Goal: Answer question/provide support: Share knowledge or assist other users

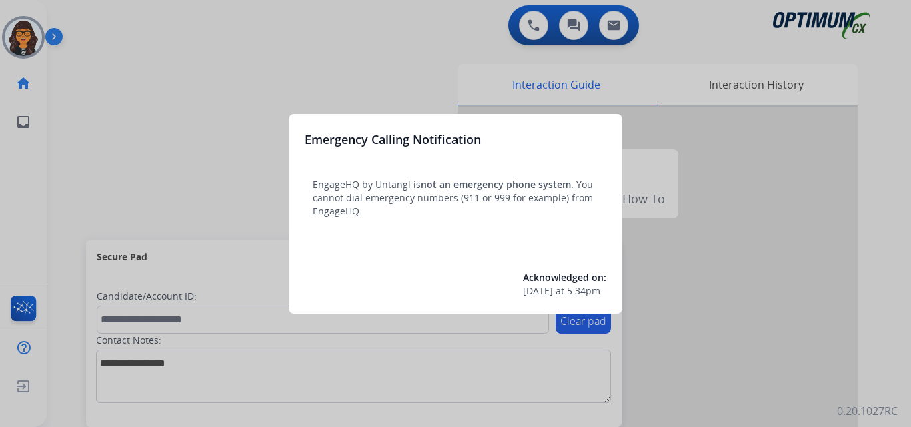
click at [124, 33] on div at bounding box center [455, 213] width 911 height 427
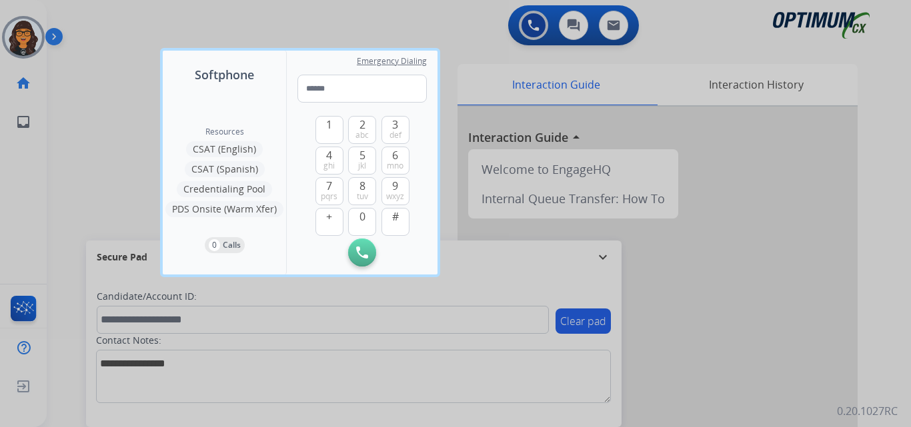
click at [117, 21] on div at bounding box center [455, 213] width 911 height 427
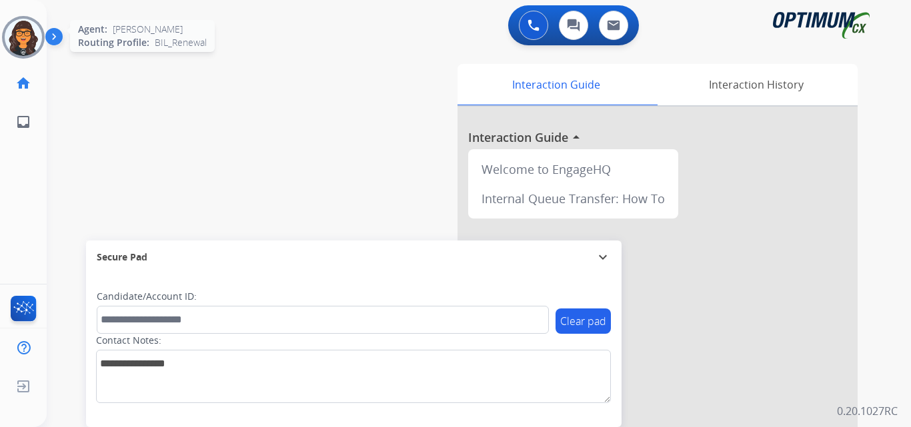
click at [19, 31] on img at bounding box center [23, 37] width 37 height 37
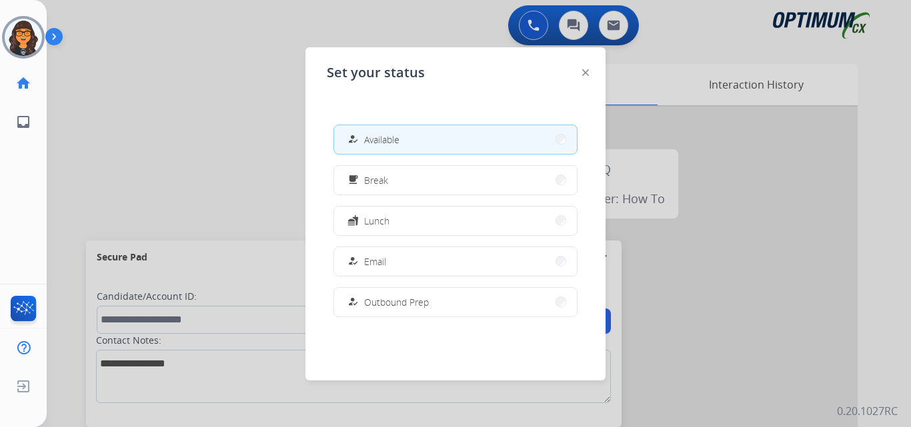
click at [585, 68] on div at bounding box center [585, 72] width 7 height 16
click at [587, 70] on img at bounding box center [585, 72] width 7 height 7
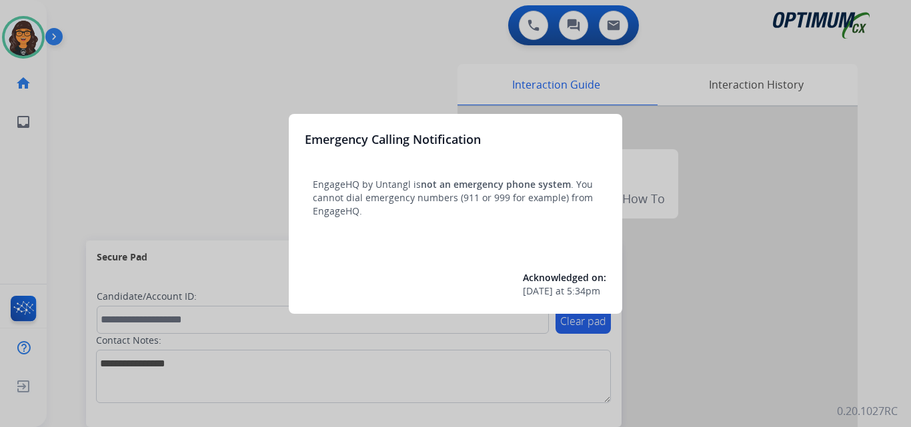
click at [113, 28] on div at bounding box center [455, 213] width 911 height 427
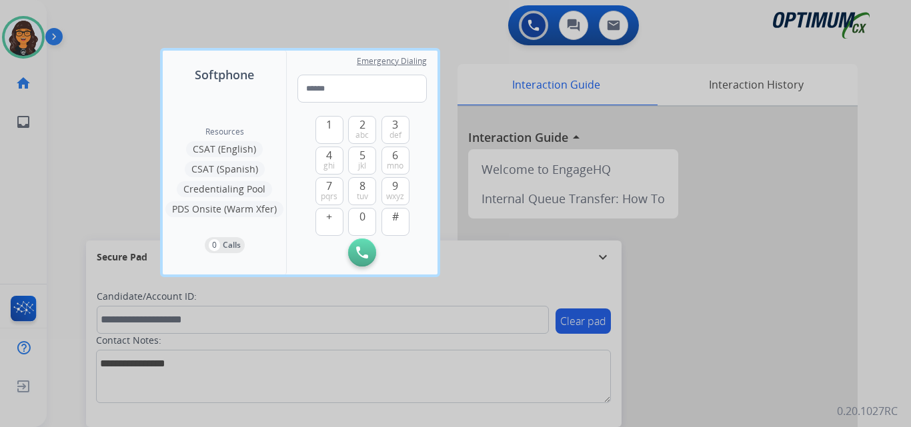
click at [103, 25] on div at bounding box center [455, 213] width 911 height 427
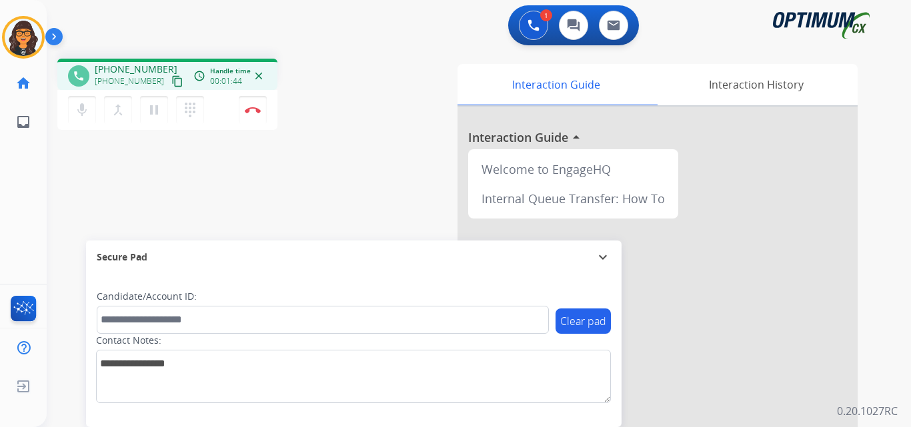
click at [171, 80] on mat-icon "content_copy" at bounding box center [177, 81] width 12 height 12
click at [251, 106] on button "Disconnect" at bounding box center [253, 110] width 28 height 28
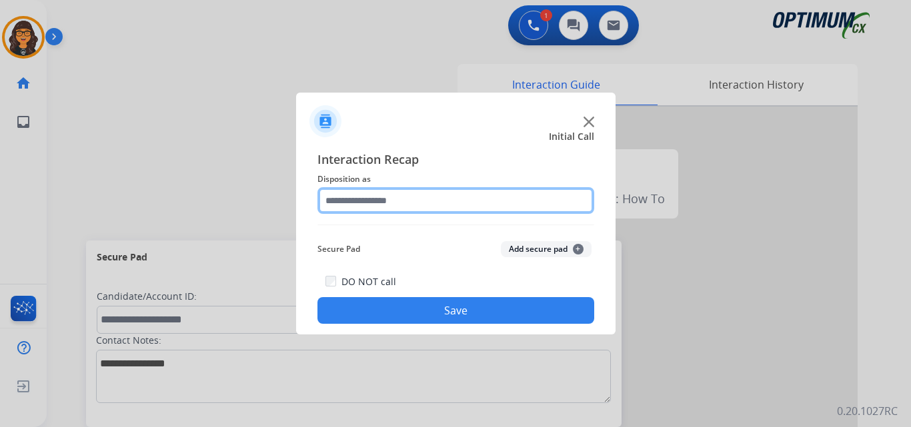
click at [361, 203] on input "text" at bounding box center [455, 200] width 277 height 27
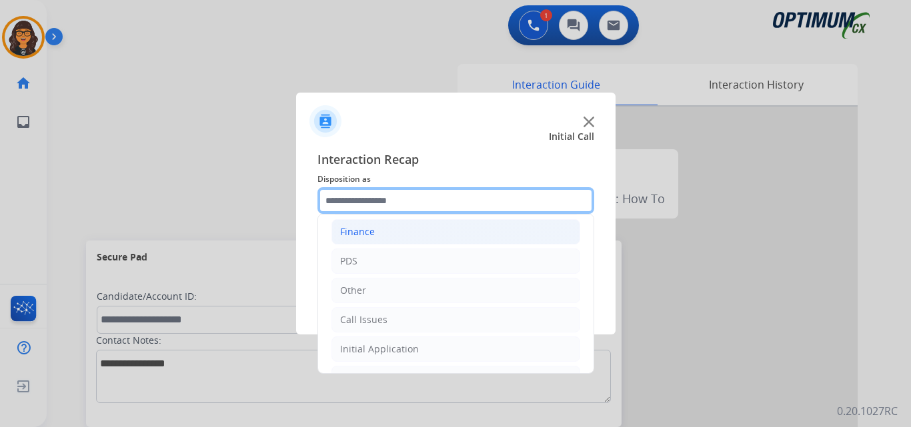
scroll to position [67, 0]
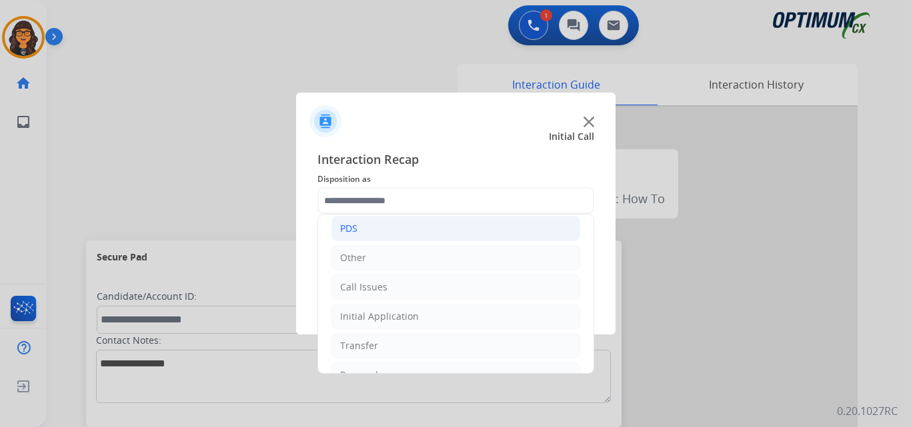
click at [349, 218] on li "PDS" at bounding box center [455, 228] width 249 height 25
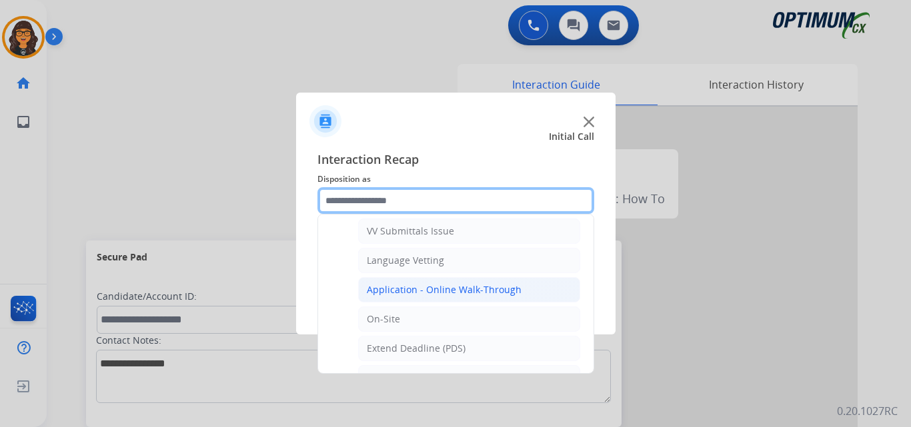
scroll to position [333, 0]
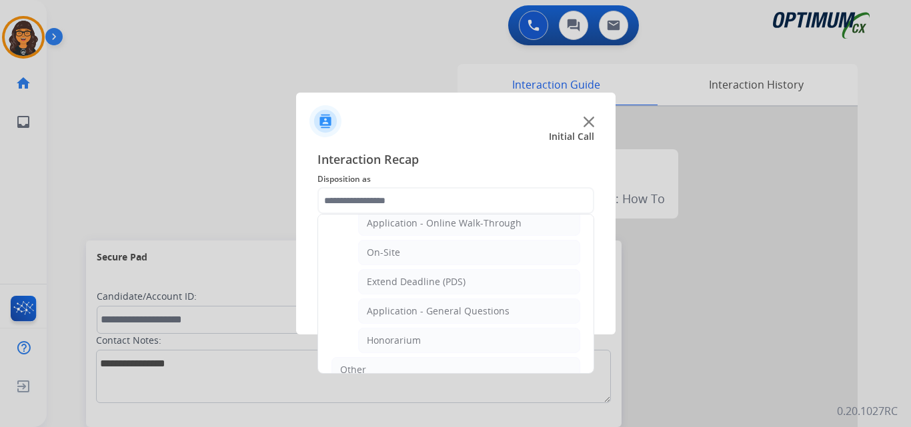
click at [445, 305] on div "Application - General Questions" at bounding box center [438, 311] width 143 height 13
type input "**********"
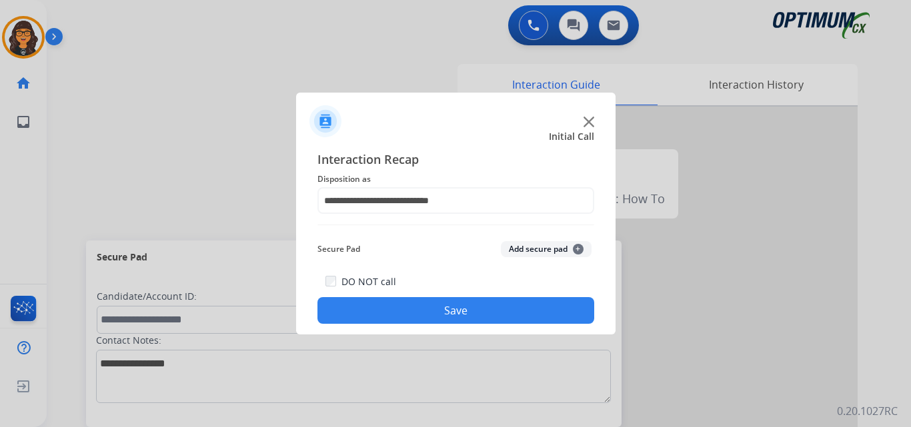
click at [444, 305] on button "Save" at bounding box center [455, 310] width 277 height 27
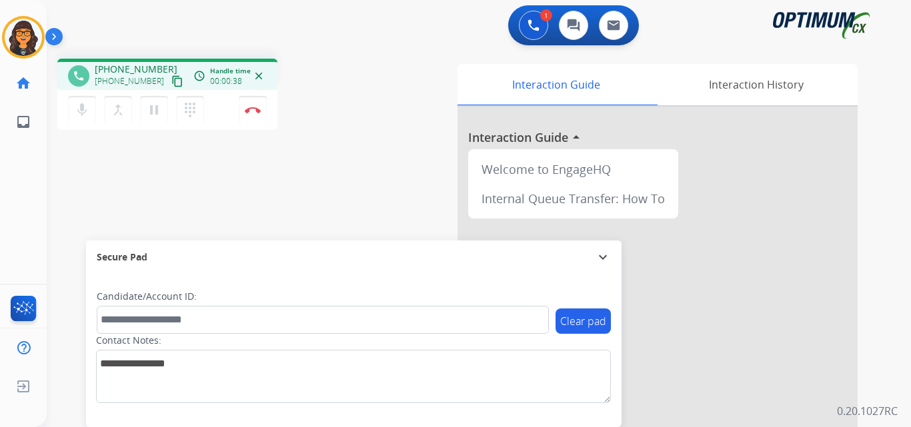
click at [171, 83] on mat-icon "content_copy" at bounding box center [177, 81] width 12 height 12
click at [251, 107] on img at bounding box center [253, 110] width 16 height 7
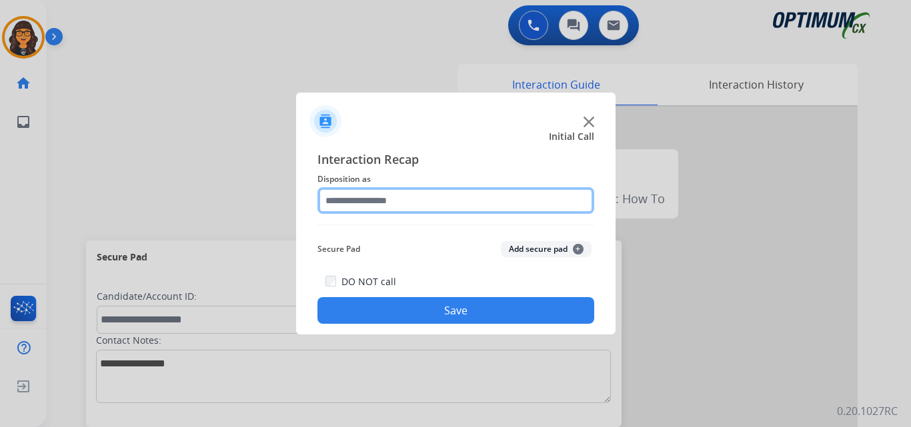
click at [357, 200] on input "text" at bounding box center [455, 200] width 277 height 27
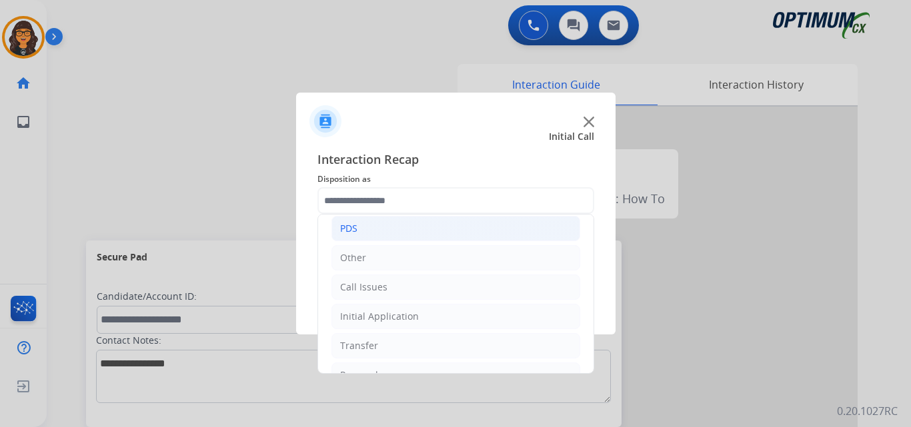
click at [345, 229] on div "PDS" at bounding box center [348, 228] width 17 height 13
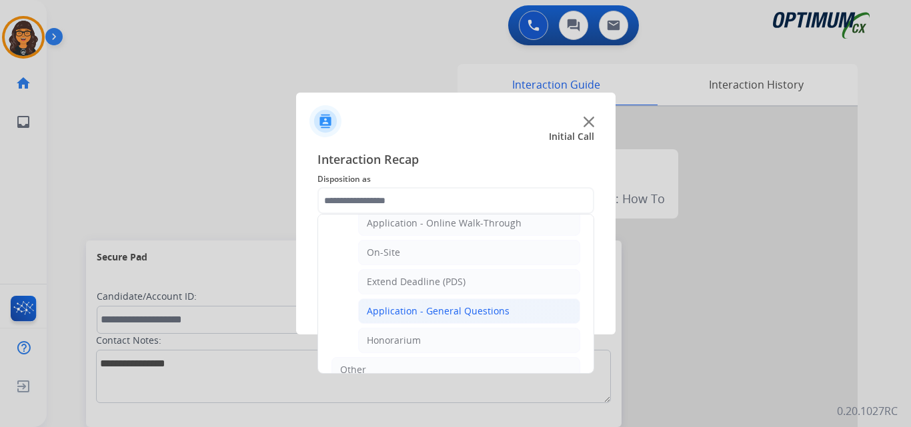
click at [405, 307] on div "Application - General Questions" at bounding box center [438, 311] width 143 height 13
type input "**********"
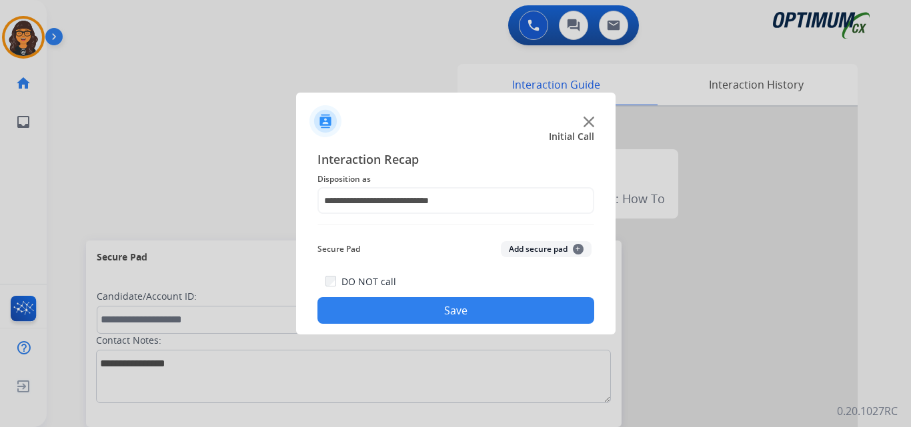
click at [405, 307] on button "Save" at bounding box center [455, 310] width 277 height 27
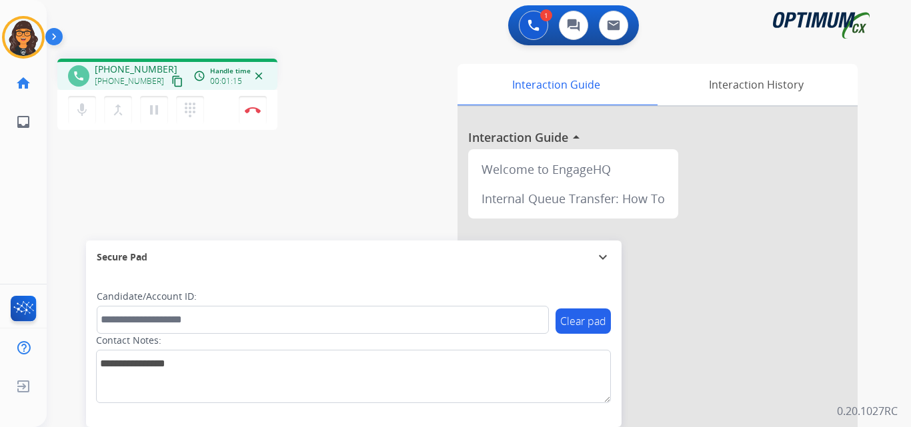
click at [171, 82] on mat-icon "content_copy" at bounding box center [177, 81] width 12 height 12
click at [247, 99] on button "Disconnect" at bounding box center [253, 110] width 28 height 28
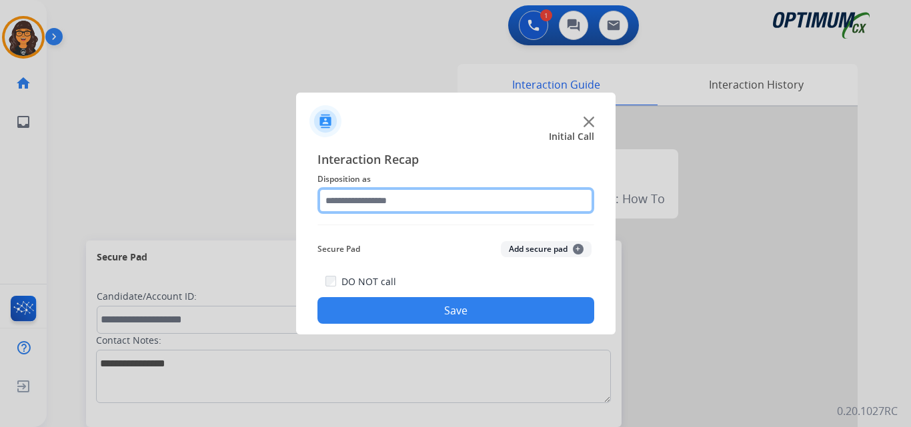
click at [351, 192] on input "text" at bounding box center [455, 200] width 277 height 27
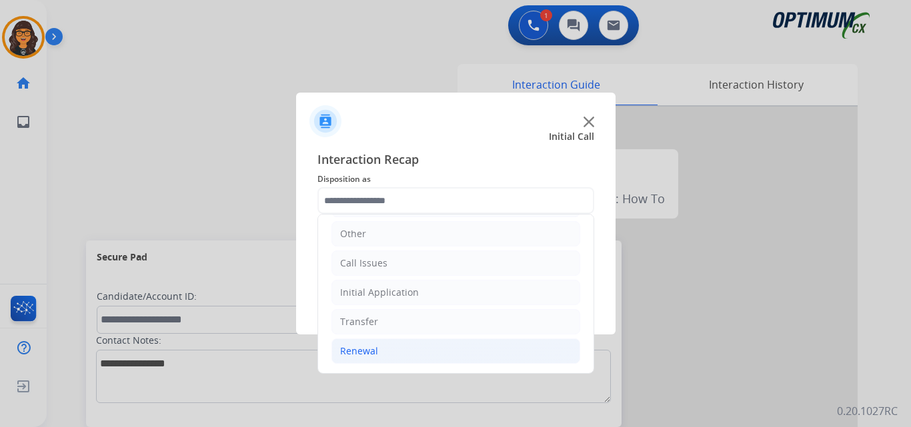
click at [353, 349] on div "Renewal" at bounding box center [359, 351] width 38 height 13
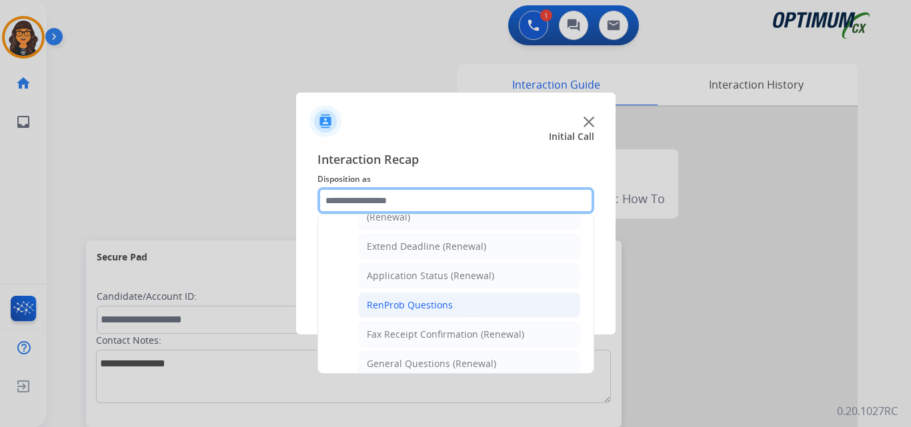
scroll to position [291, 0]
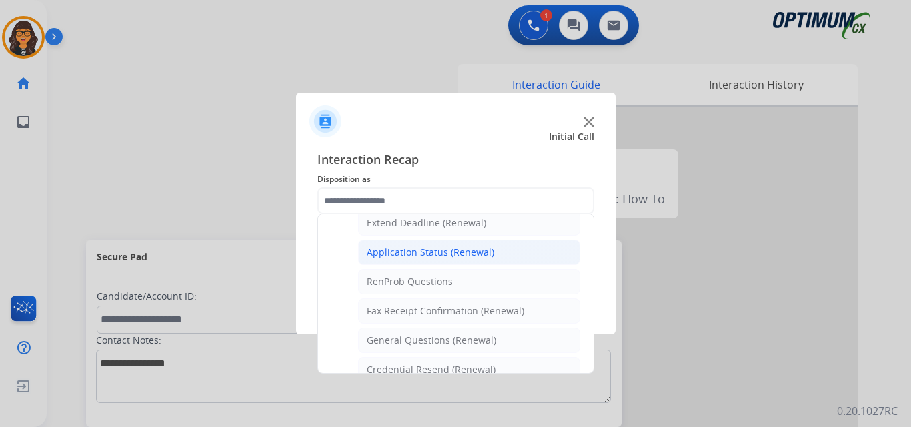
click at [421, 252] on div "Application Status (Renewal)" at bounding box center [430, 252] width 127 height 13
type input "**********"
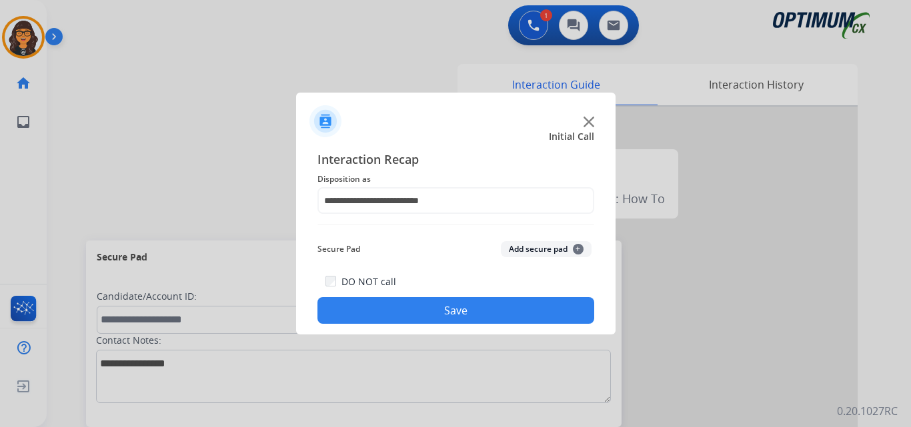
click at [430, 316] on button "Save" at bounding box center [455, 310] width 277 height 27
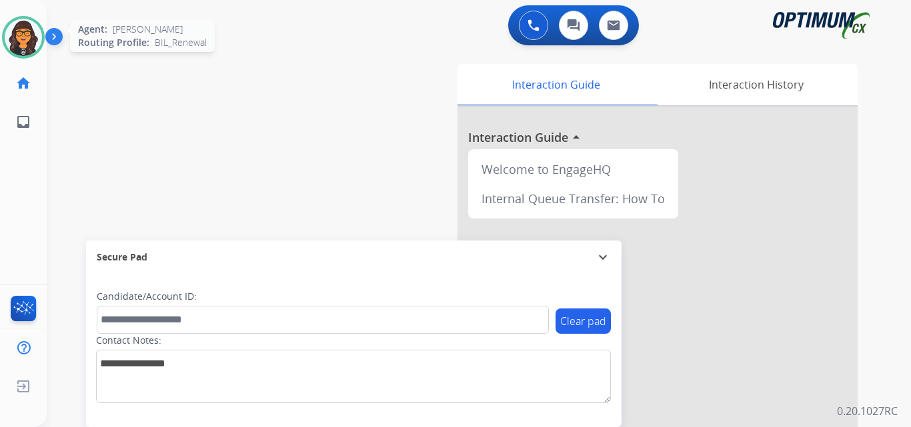
drag, startPoint x: 8, startPoint y: 47, endPoint x: 26, endPoint y: 52, distance: 18.8
click at [10, 46] on img at bounding box center [23, 37] width 37 height 37
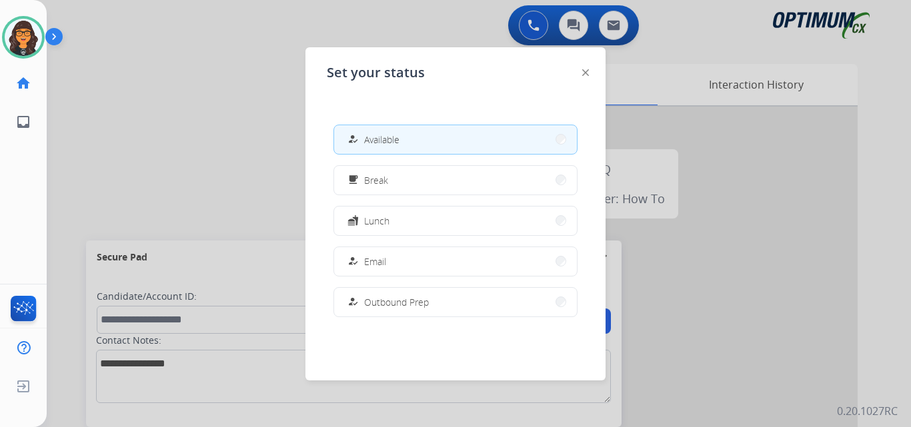
click at [361, 177] on div "free_breakfast" at bounding box center [354, 180] width 19 height 16
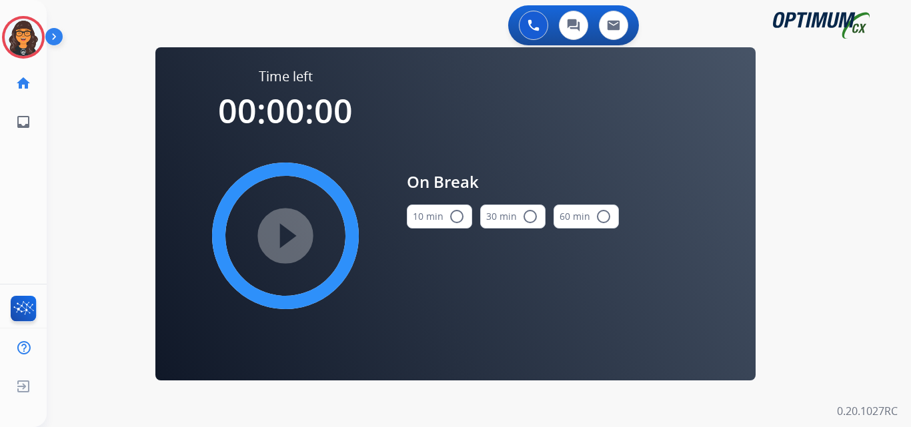
click at [430, 208] on button "10 min radio_button_unchecked" at bounding box center [439, 217] width 65 height 24
click at [283, 235] on mat-icon "play_circle_filled" at bounding box center [285, 236] width 16 height 16
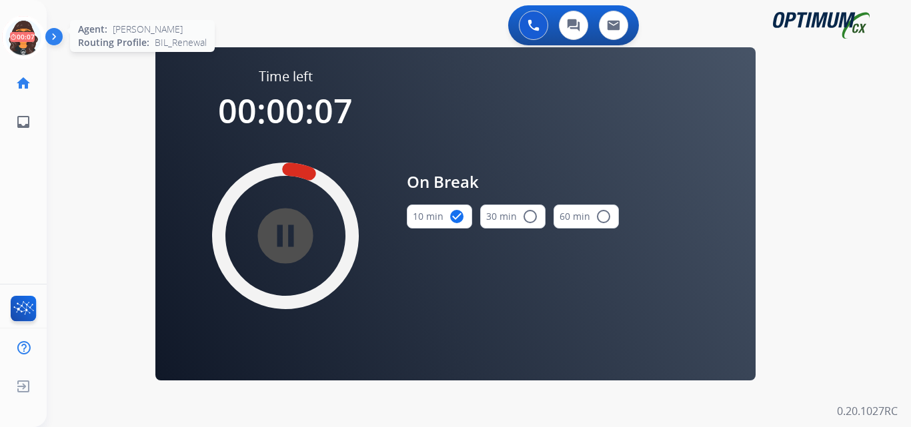
drag, startPoint x: 24, startPoint y: 33, endPoint x: 31, endPoint y: 34, distance: 6.8
click at [24, 33] on icon at bounding box center [23, 37] width 43 height 43
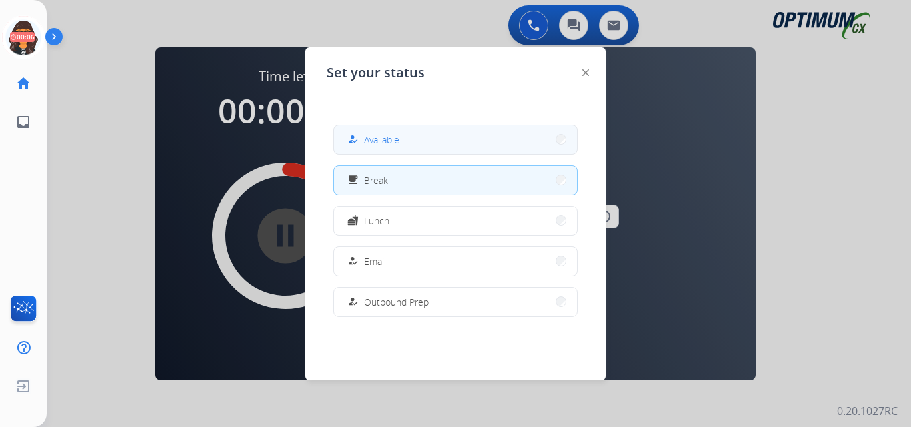
click at [375, 136] on span "Available" at bounding box center [381, 140] width 35 height 14
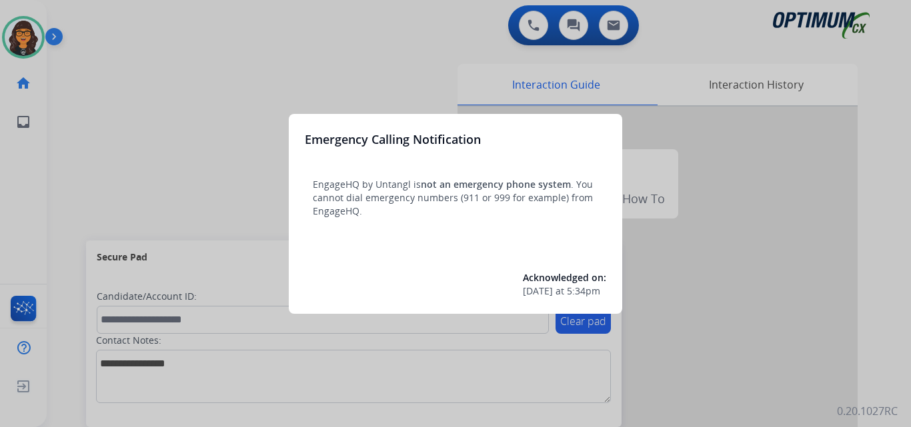
click at [111, 53] on div at bounding box center [455, 213] width 911 height 427
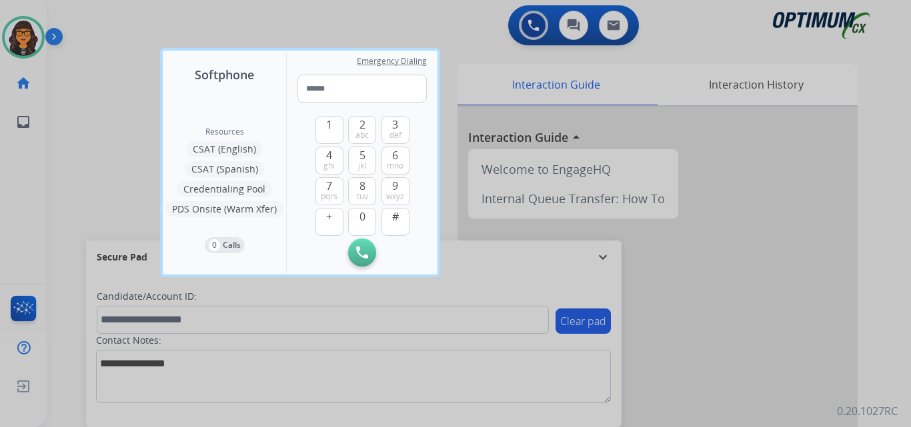
click at [88, 35] on div at bounding box center [455, 213] width 911 height 427
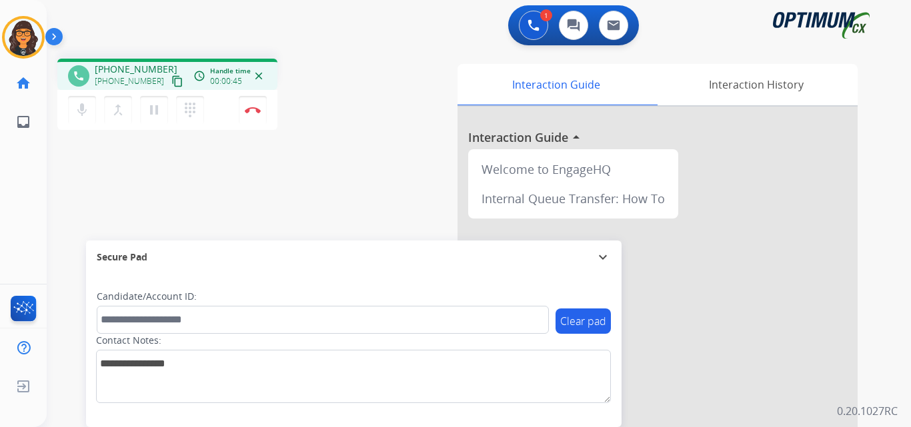
click at [171, 80] on mat-icon "content_copy" at bounding box center [177, 81] width 12 height 12
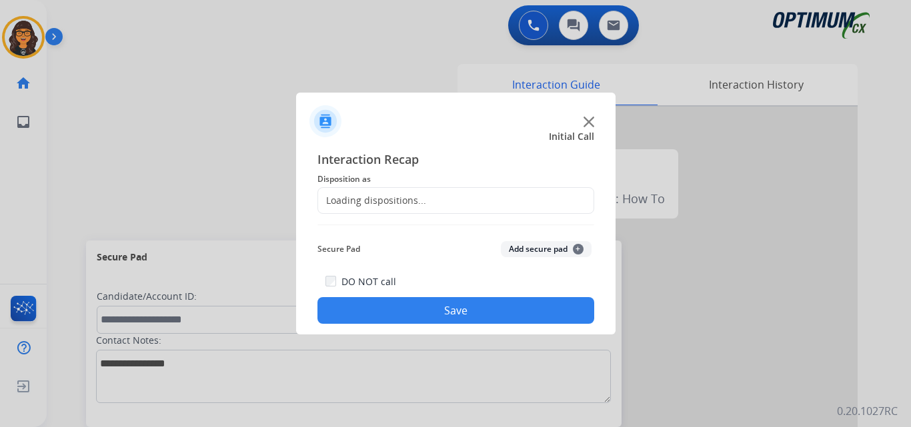
click at [252, 112] on div at bounding box center [455, 213] width 911 height 427
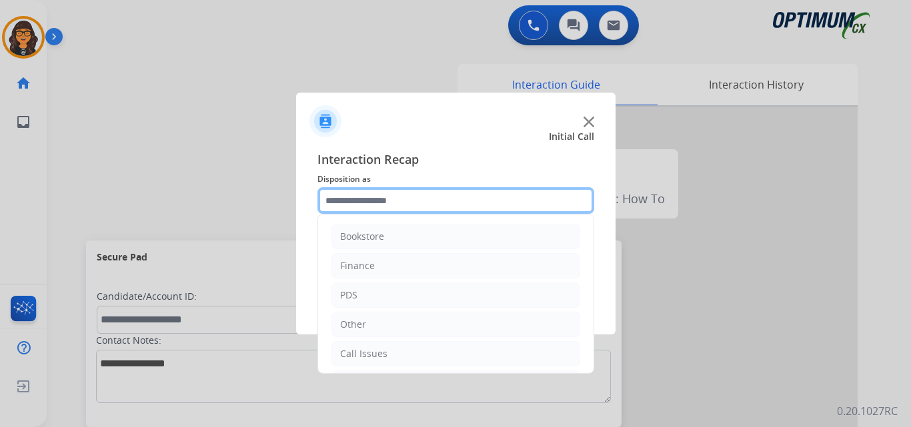
click at [349, 209] on input "text" at bounding box center [455, 200] width 277 height 27
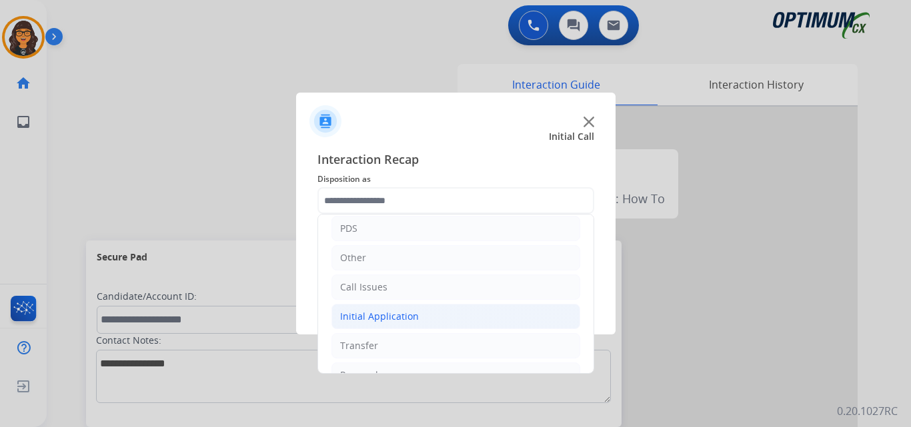
click at [382, 310] on div "Initial Application" at bounding box center [379, 316] width 79 height 13
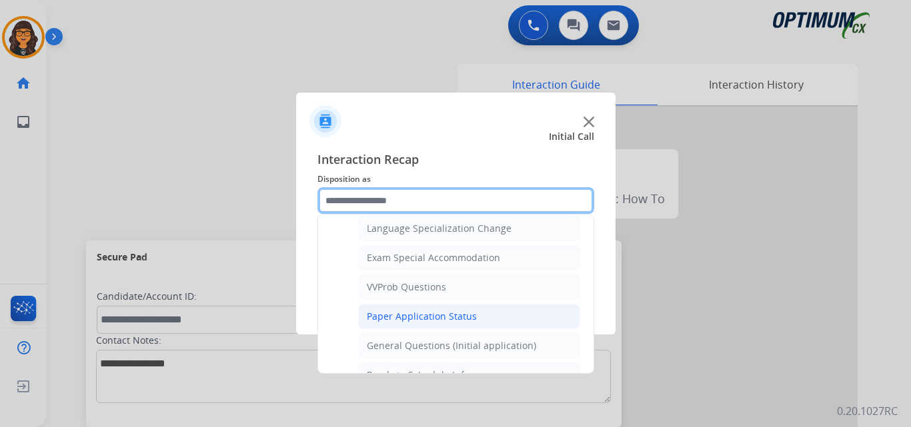
scroll to position [733, 0]
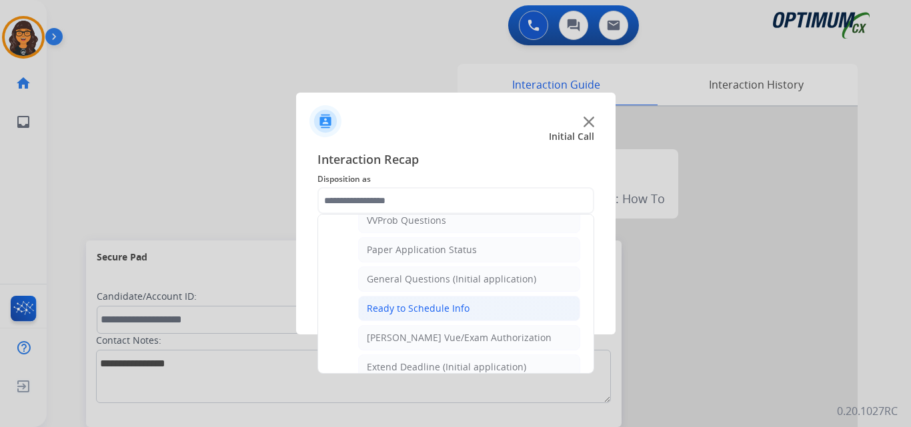
click at [413, 309] on div "Ready to Schedule Info" at bounding box center [418, 308] width 103 height 13
type input "**********"
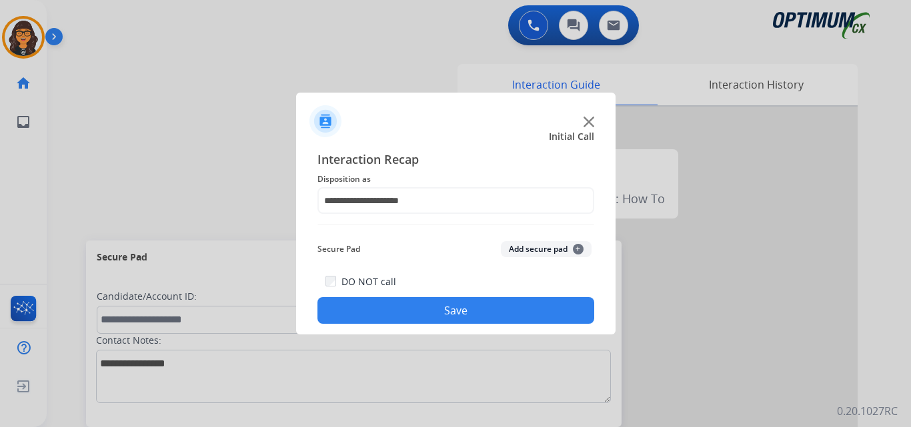
click at [431, 311] on button "Save" at bounding box center [455, 310] width 277 height 27
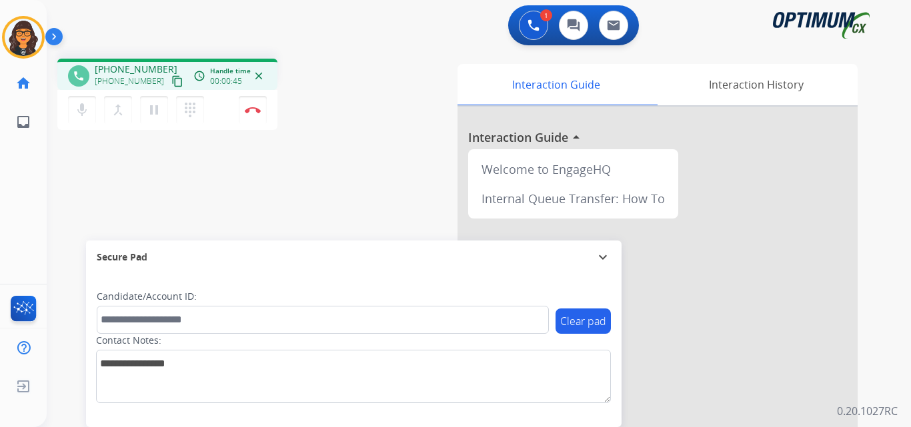
click at [171, 81] on mat-icon "content_copy" at bounding box center [177, 81] width 12 height 12
click at [249, 109] on img at bounding box center [253, 110] width 16 height 7
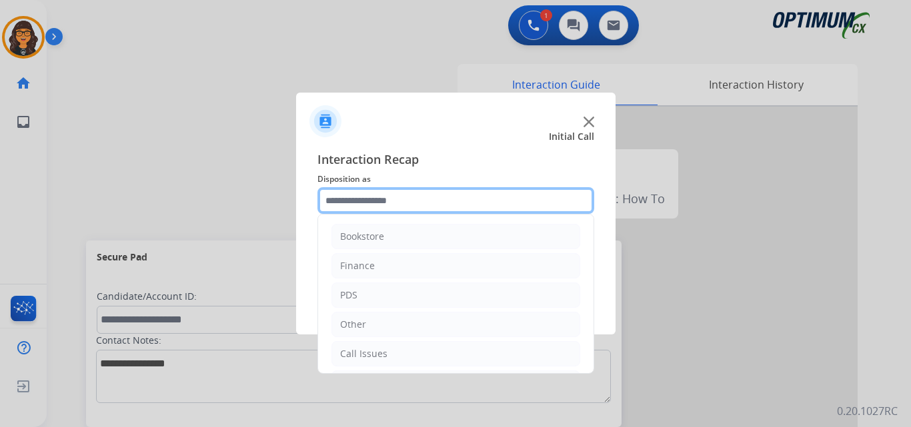
drag, startPoint x: 382, startPoint y: 210, endPoint x: 377, endPoint y: 223, distance: 14.1
click at [382, 209] on input "text" at bounding box center [455, 200] width 277 height 27
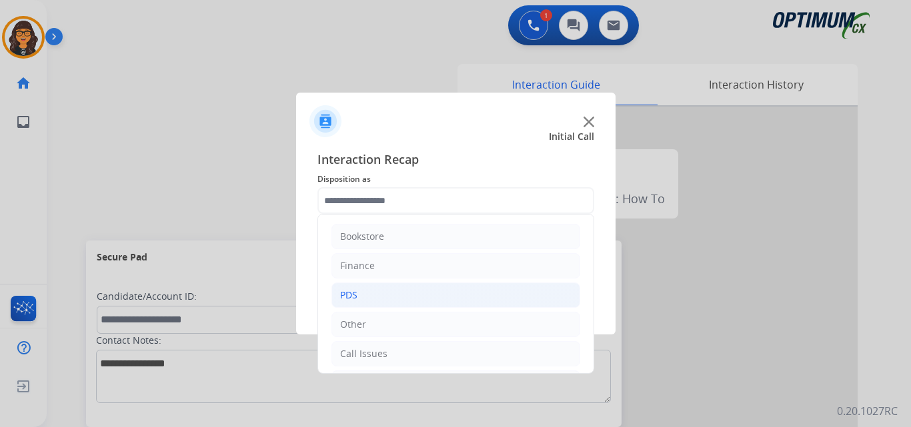
drag, startPoint x: 361, startPoint y: 288, endPoint x: 375, endPoint y: 285, distance: 13.6
click at [363, 288] on li "PDS" at bounding box center [455, 295] width 249 height 25
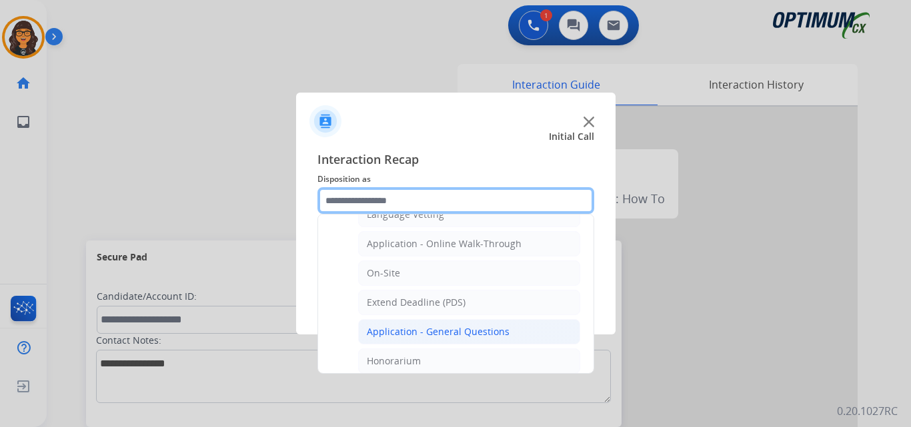
scroll to position [333, 0]
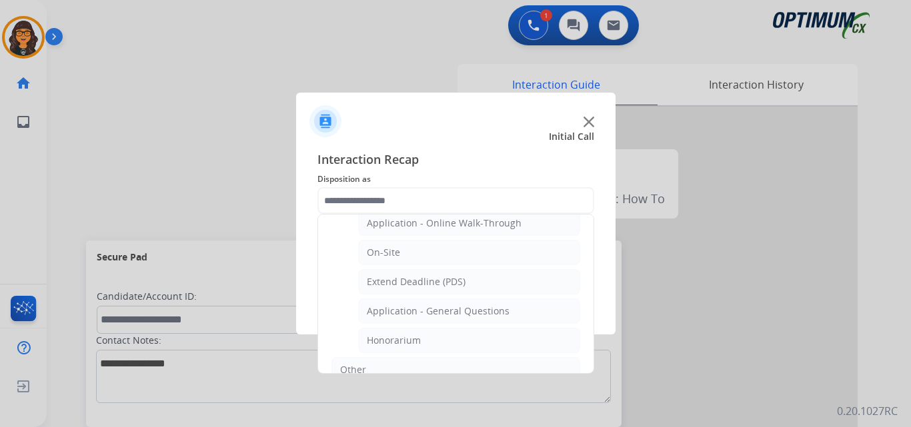
click at [435, 308] on div "Application - General Questions" at bounding box center [438, 311] width 143 height 13
type input "**********"
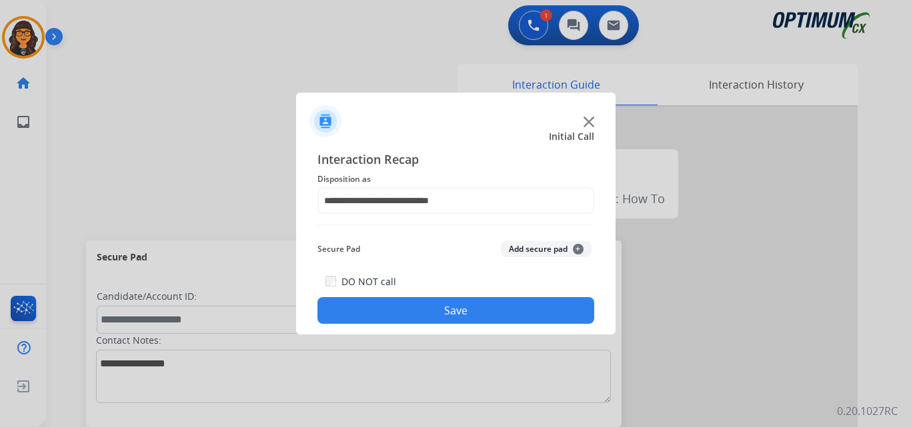
click at [435, 308] on button "Save" at bounding box center [455, 310] width 277 height 27
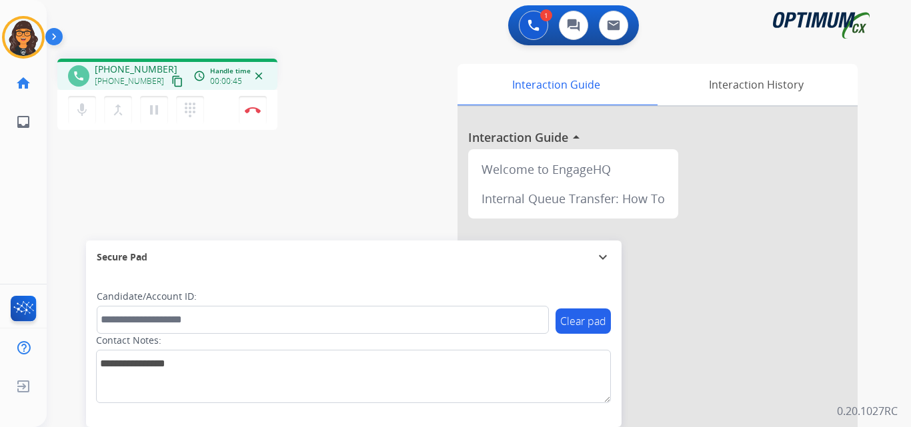
click at [171, 82] on mat-icon "content_copy" at bounding box center [177, 81] width 12 height 12
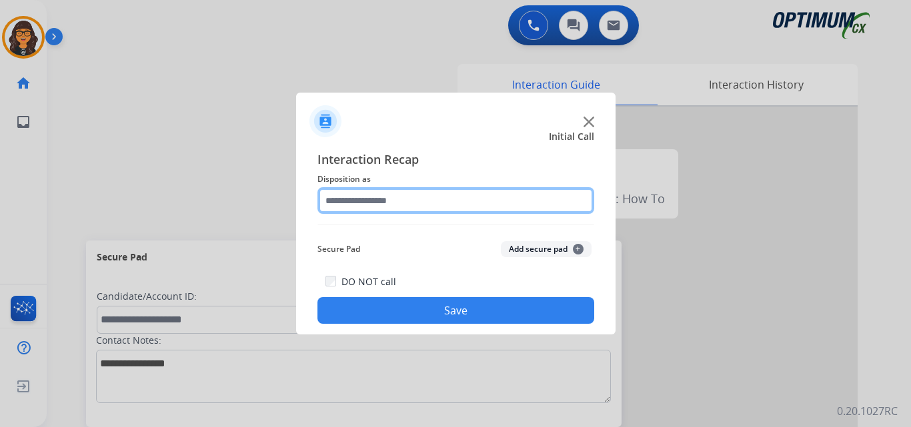
click at [362, 198] on input "text" at bounding box center [455, 200] width 277 height 27
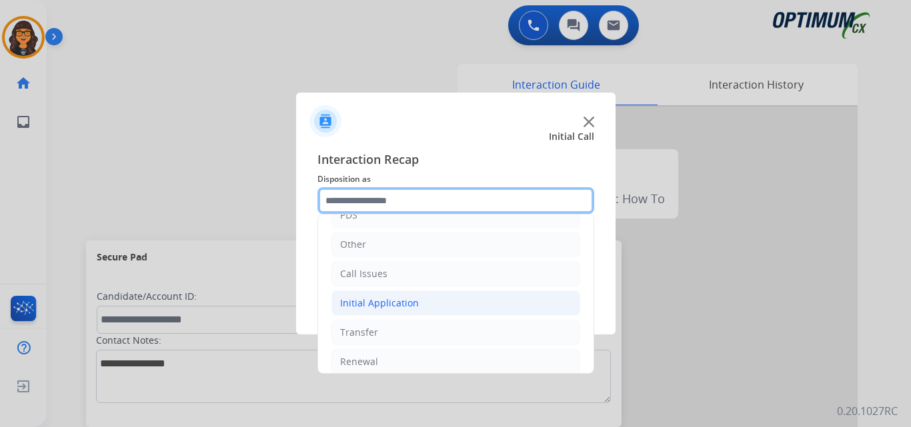
scroll to position [91, 0]
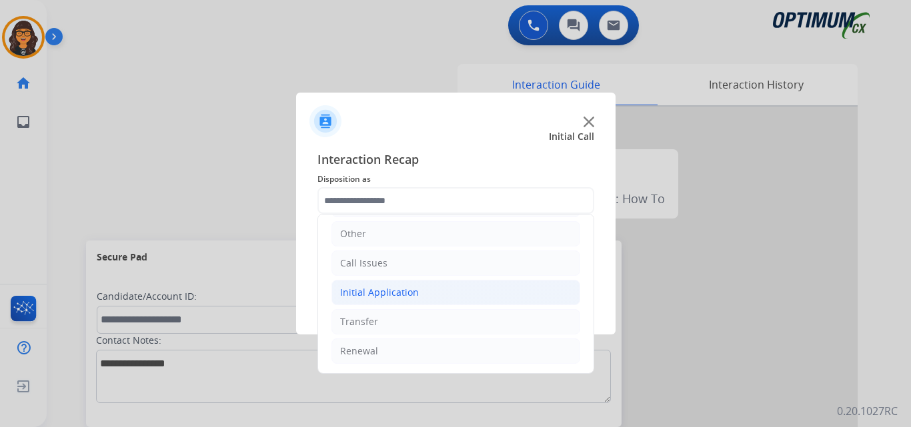
click at [382, 293] on div "Initial Application" at bounding box center [379, 292] width 79 height 13
click at [403, 324] on div "Credential Resend (Initial application)" at bounding box center [451, 321] width 169 height 13
type input "**********"
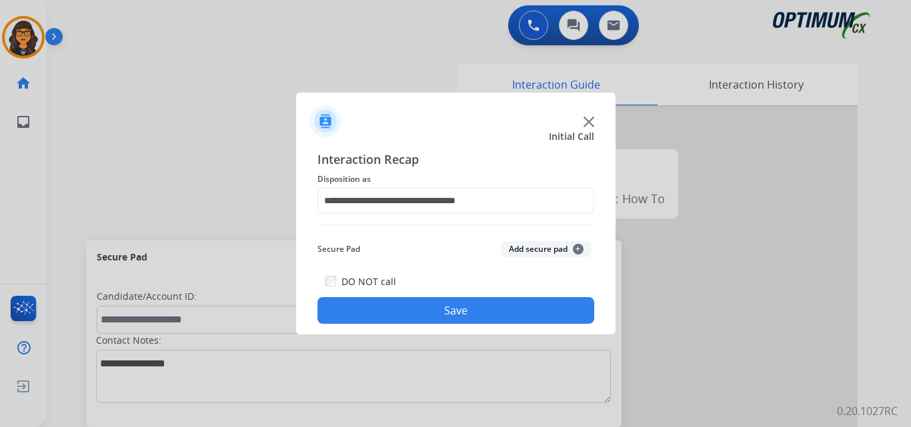
drag, startPoint x: 425, startPoint y: 309, endPoint x: 403, endPoint y: 309, distance: 21.3
click at [423, 309] on button "Save" at bounding box center [455, 310] width 277 height 27
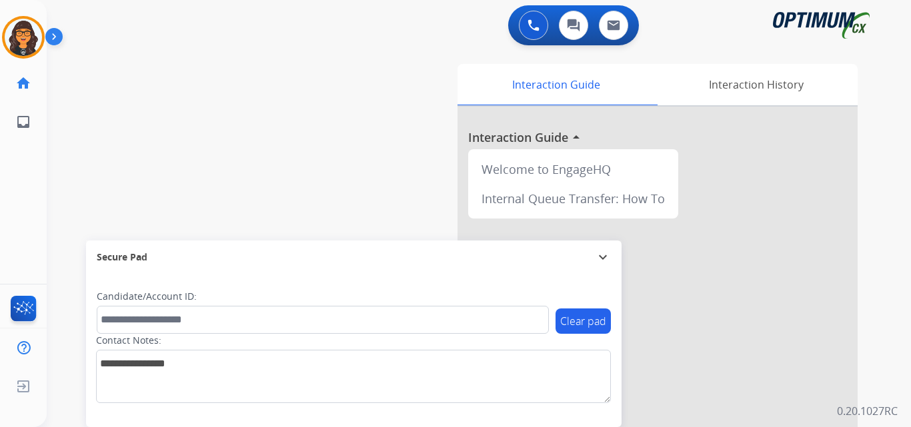
drag, startPoint x: 21, startPoint y: 33, endPoint x: 55, endPoint y: 45, distance: 35.4
click at [22, 33] on img at bounding box center [23, 37] width 37 height 37
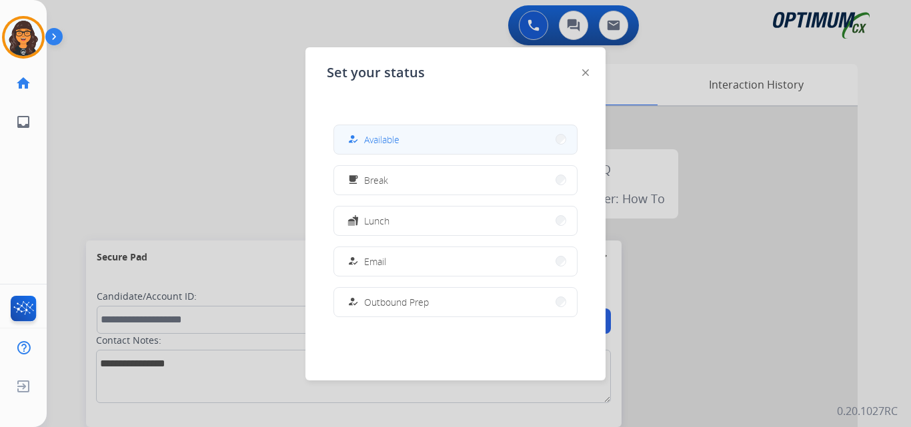
click at [433, 145] on button "how_to_reg Available" at bounding box center [455, 139] width 243 height 29
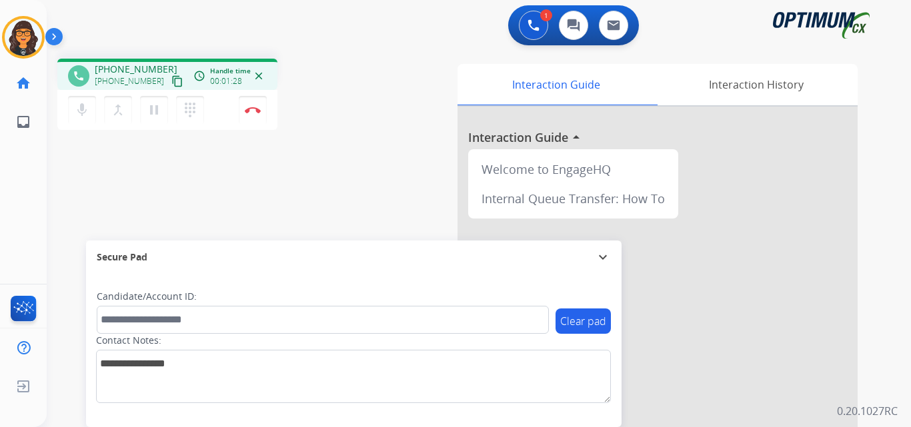
click at [171, 83] on mat-icon "content_copy" at bounding box center [177, 81] width 12 height 12
click at [252, 113] on img at bounding box center [253, 110] width 16 height 7
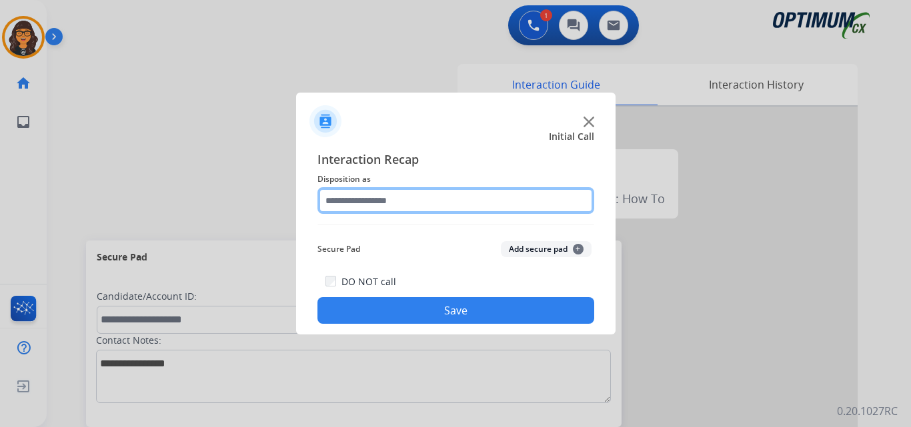
click at [360, 199] on input "text" at bounding box center [455, 200] width 277 height 27
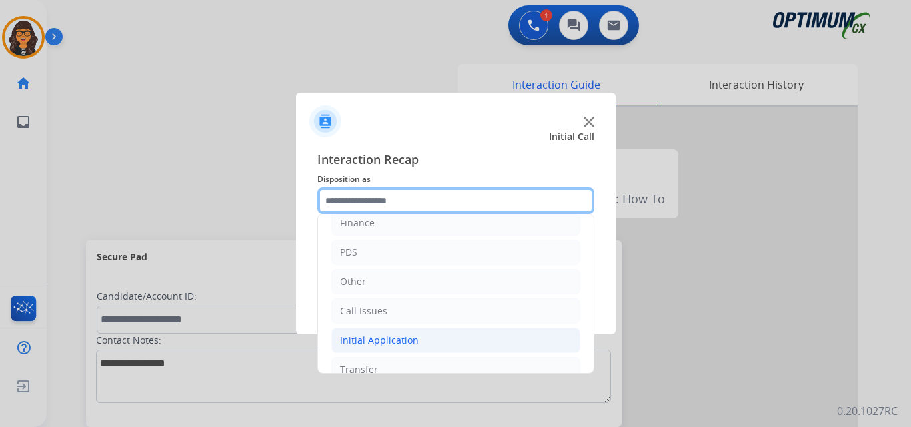
scroll to position [67, 0]
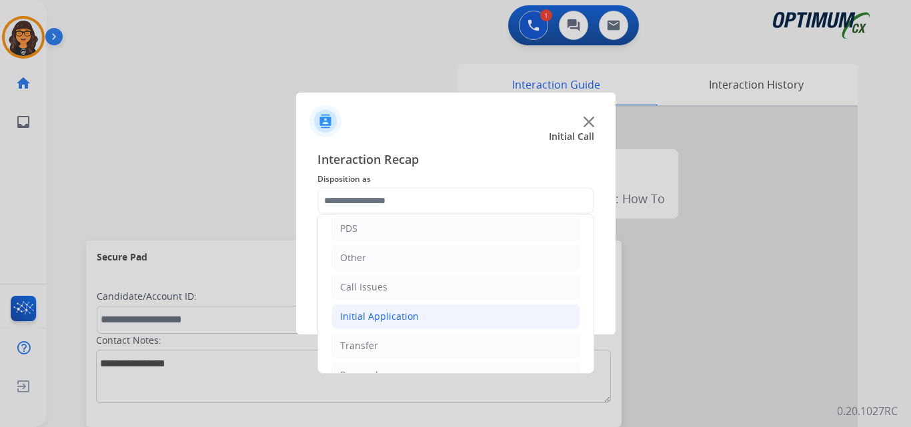
click at [373, 315] on div "Initial Application" at bounding box center [379, 316] width 79 height 13
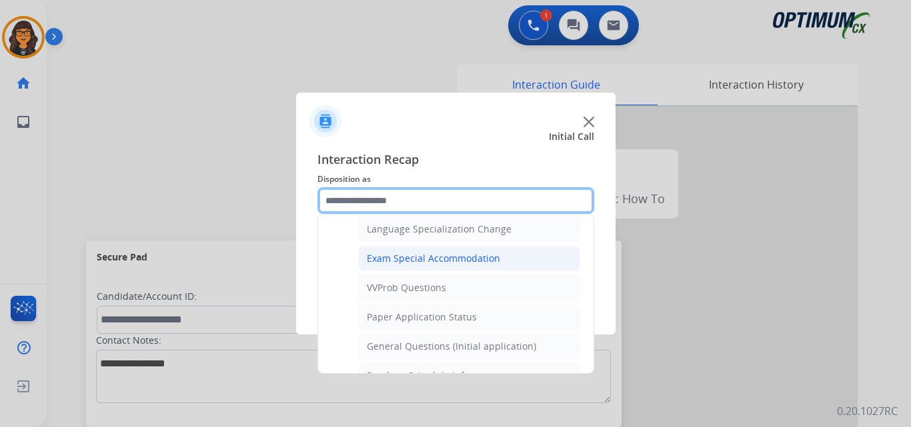
scroll to position [667, 0]
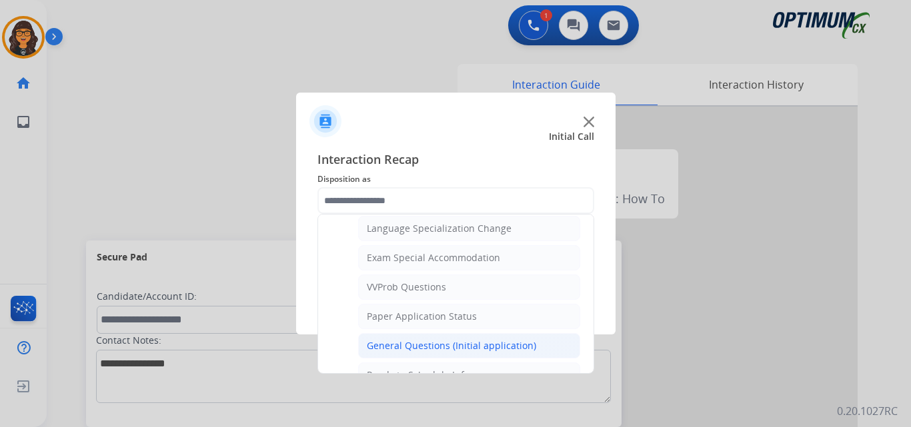
click at [405, 338] on li "General Questions (Initial application)" at bounding box center [469, 345] width 222 height 25
type input "**********"
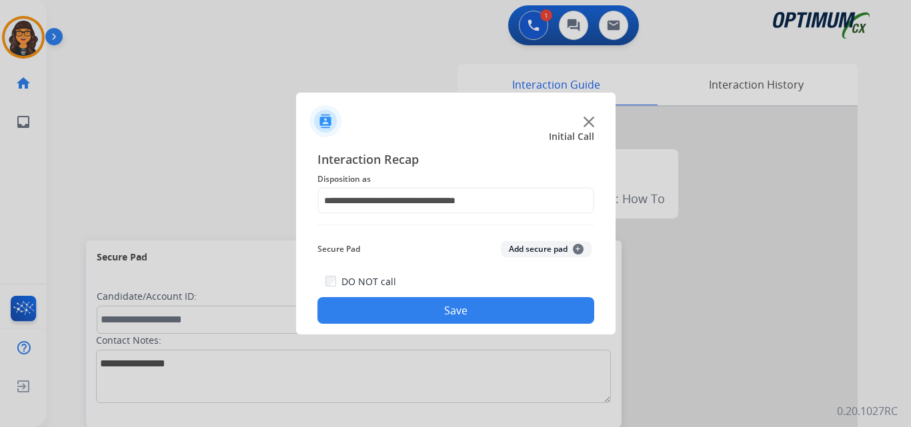
drag, startPoint x: 427, startPoint y: 312, endPoint x: 205, endPoint y: 53, distance: 341.3
click at [427, 312] on button "Save" at bounding box center [455, 310] width 277 height 27
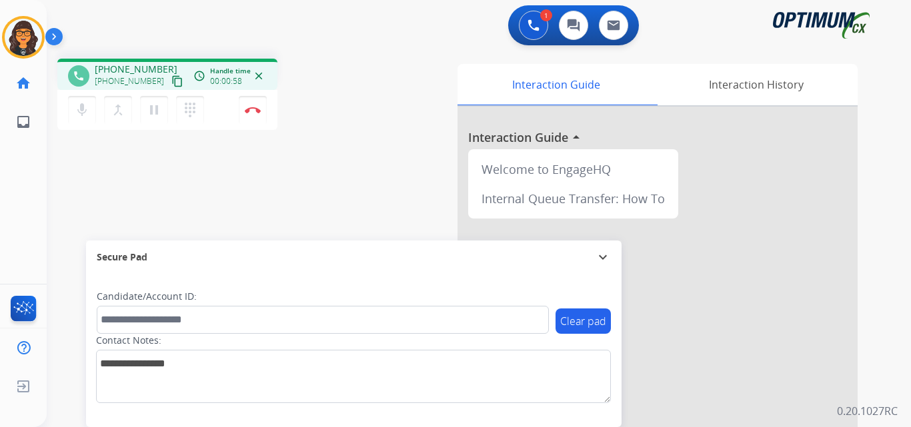
click at [171, 83] on mat-icon "content_copy" at bounding box center [177, 81] width 12 height 12
drag, startPoint x: 189, startPoint y: 25, endPoint x: 161, endPoint y: 23, distance: 28.1
click at [161, 23] on div "1 Voice Interactions 0 Chat Interactions 0 Email Interactions" at bounding box center [471, 26] width 816 height 43
click at [249, 107] on img at bounding box center [253, 110] width 16 height 7
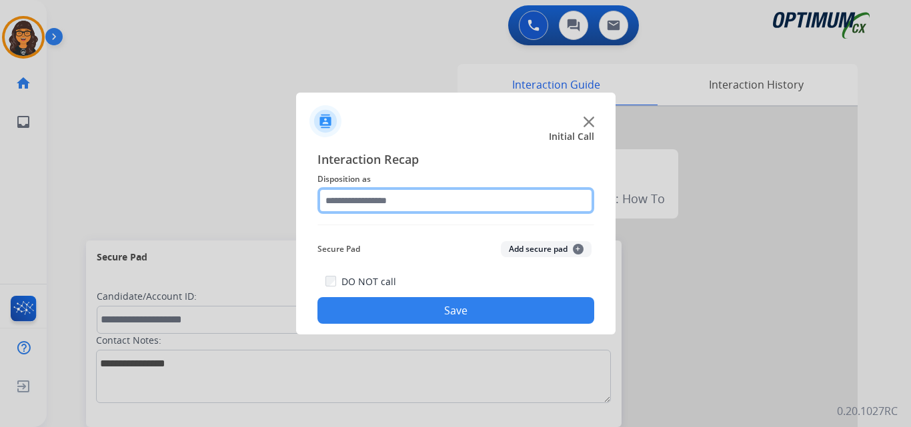
click at [367, 191] on input "text" at bounding box center [455, 200] width 277 height 27
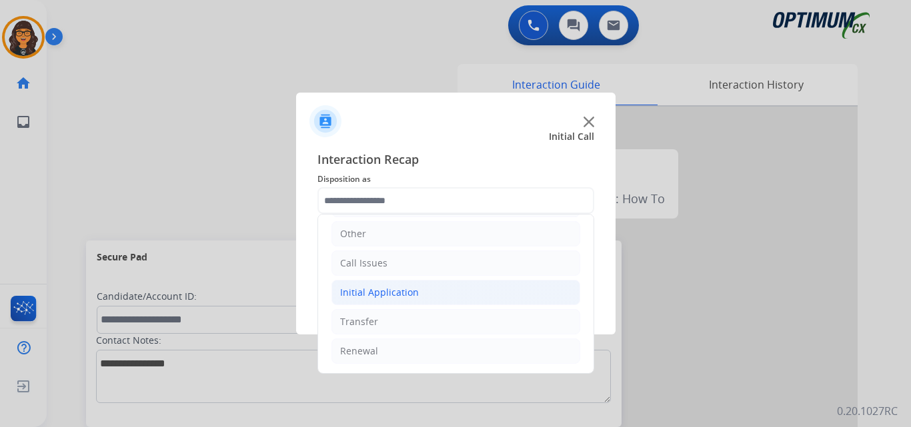
click at [377, 292] on div "Initial Application" at bounding box center [379, 292] width 79 height 13
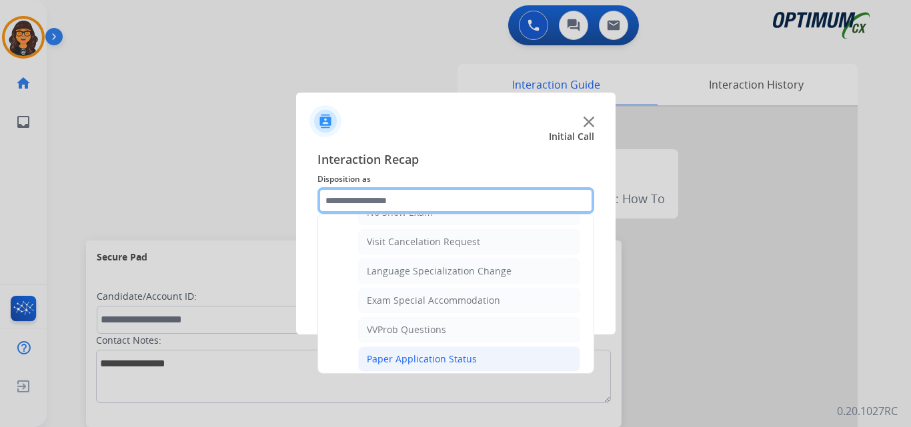
scroll to position [691, 0]
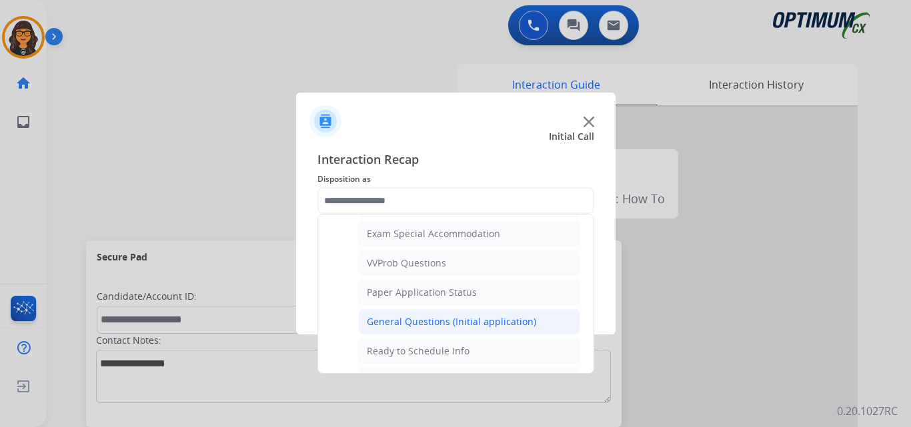
click at [409, 327] on div "General Questions (Initial application)" at bounding box center [451, 321] width 169 height 13
type input "**********"
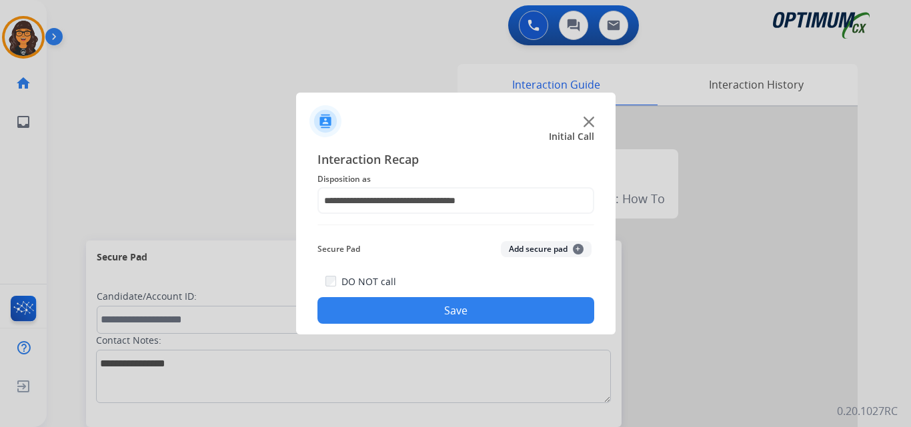
click at [425, 316] on button "Save" at bounding box center [455, 310] width 277 height 27
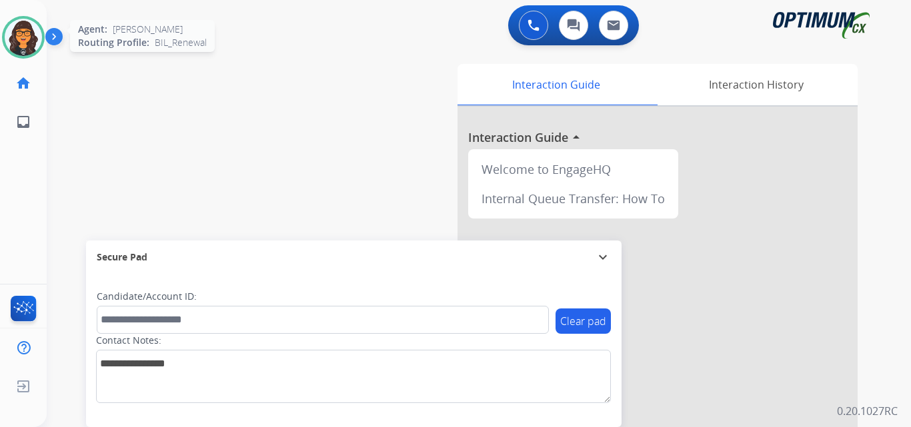
click at [29, 38] on img at bounding box center [23, 37] width 37 height 37
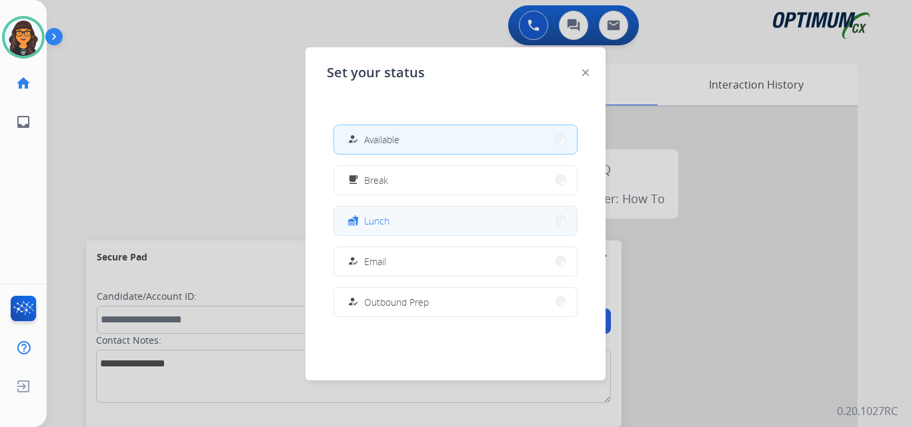
click at [391, 215] on button "fastfood Lunch" at bounding box center [455, 221] width 243 height 29
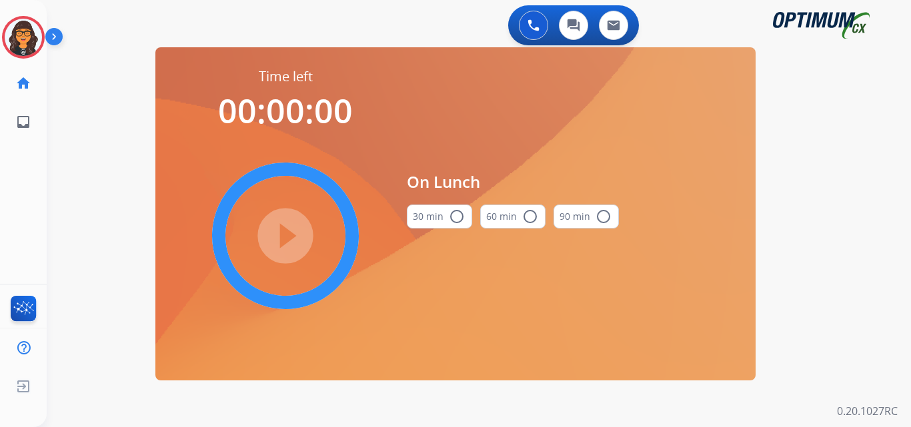
click at [435, 222] on button "30 min radio_button_unchecked" at bounding box center [439, 217] width 65 height 24
click at [293, 228] on mat-icon "play_circle_filled" at bounding box center [285, 236] width 16 height 16
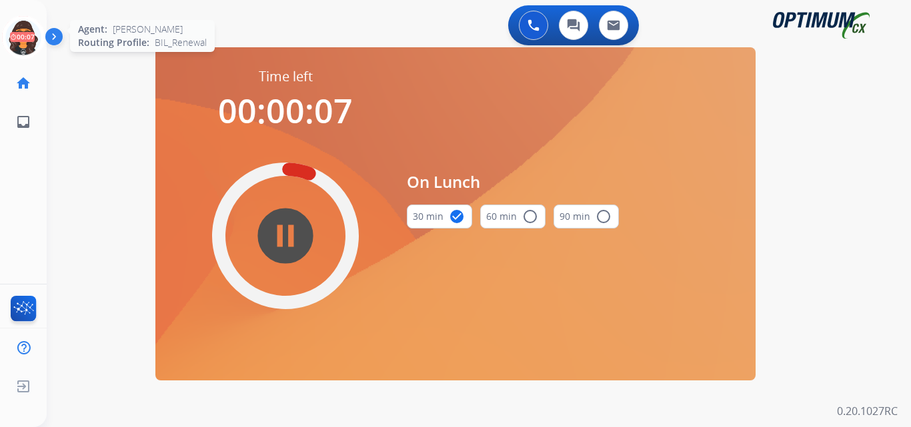
click at [13, 39] on icon at bounding box center [23, 37] width 43 height 43
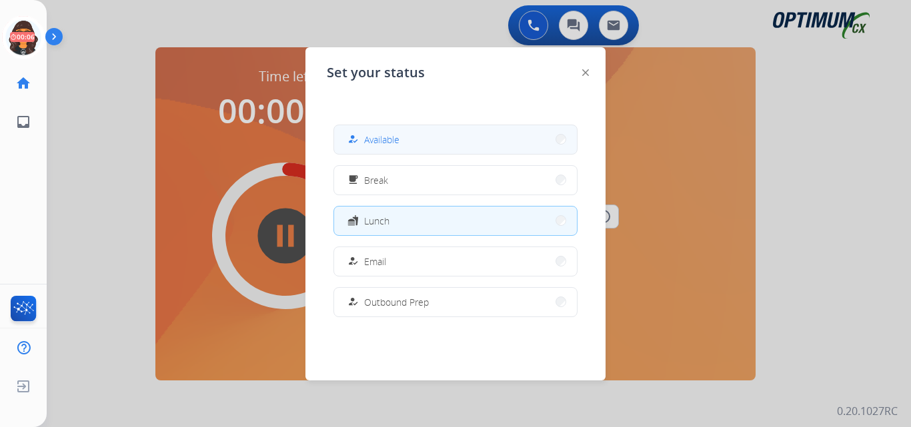
click at [391, 135] on span "Available" at bounding box center [381, 140] width 35 height 14
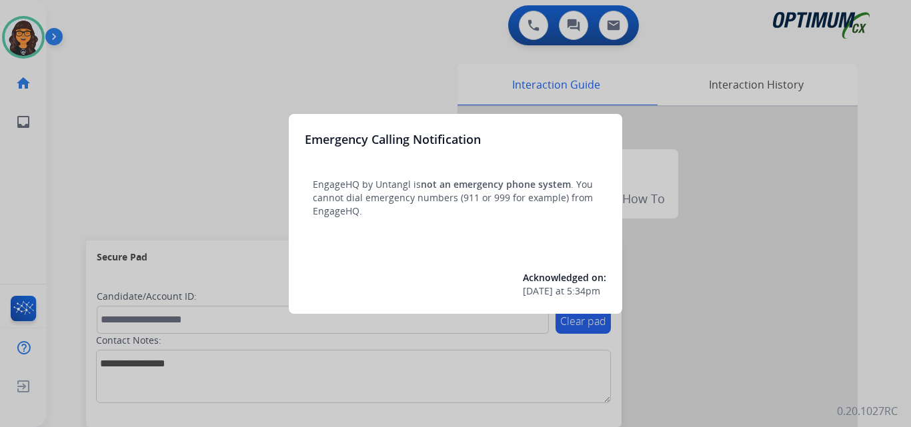
click at [85, 39] on div at bounding box center [455, 213] width 911 height 427
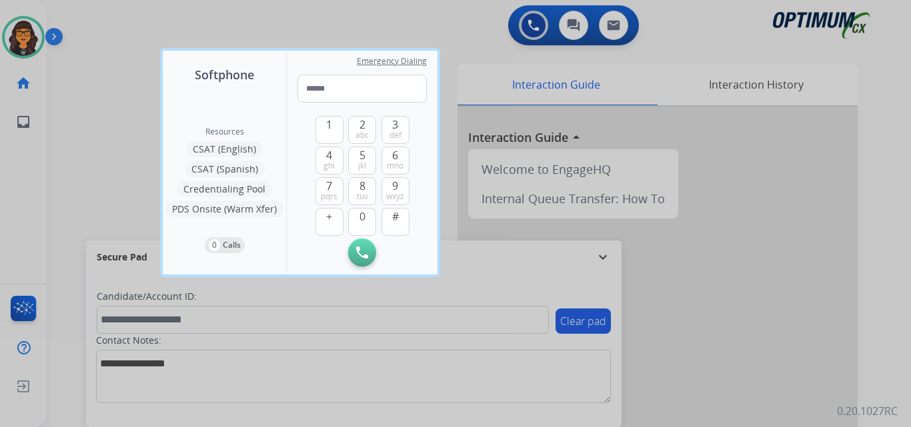
click at [85, 38] on div at bounding box center [455, 213] width 911 height 427
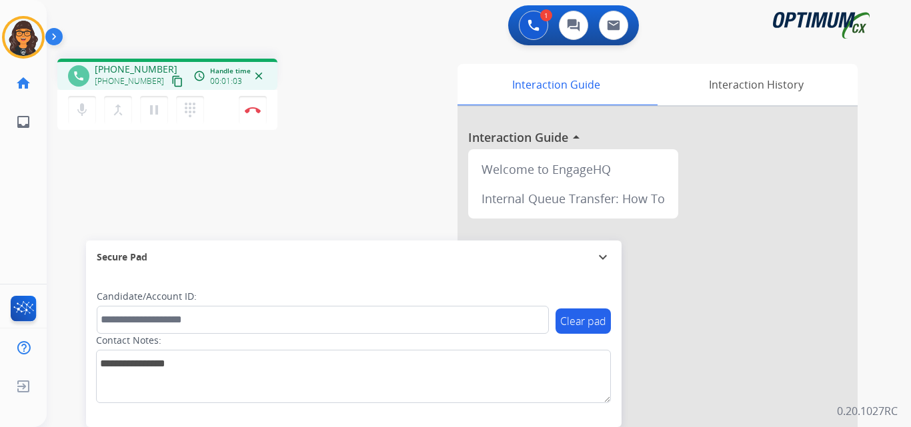
click at [171, 79] on mat-icon "content_copy" at bounding box center [177, 81] width 12 height 12
click at [257, 106] on button "Disconnect" at bounding box center [253, 110] width 28 height 28
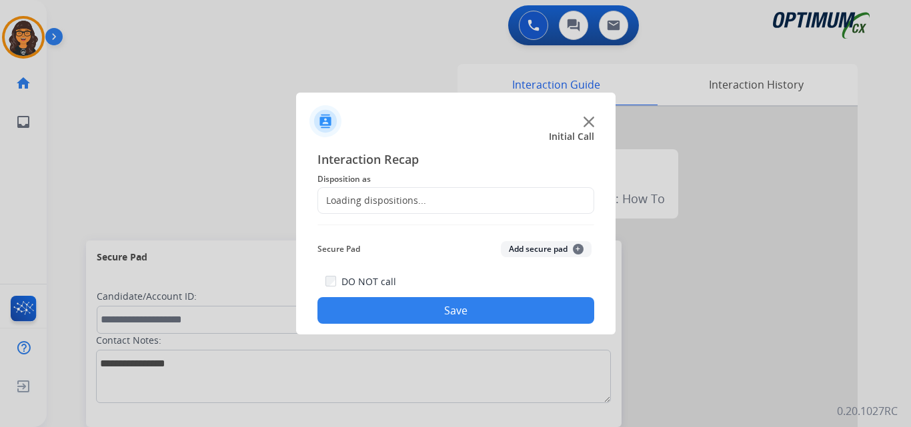
click at [395, 199] on div "Loading dispositions..." at bounding box center [372, 200] width 108 height 13
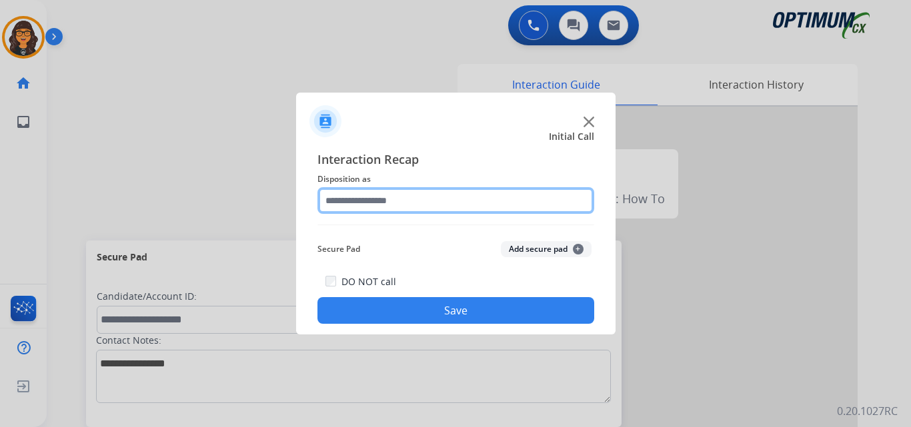
click at [395, 199] on input "text" at bounding box center [455, 200] width 277 height 27
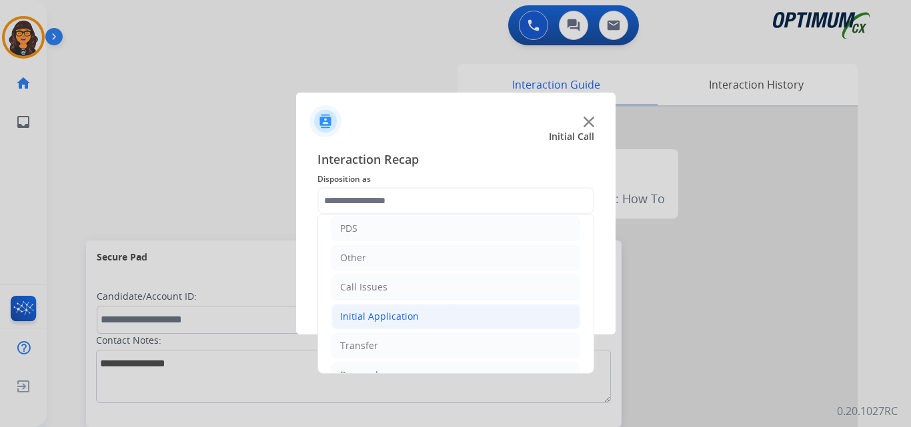
click at [359, 320] on div "Initial Application" at bounding box center [379, 316] width 79 height 13
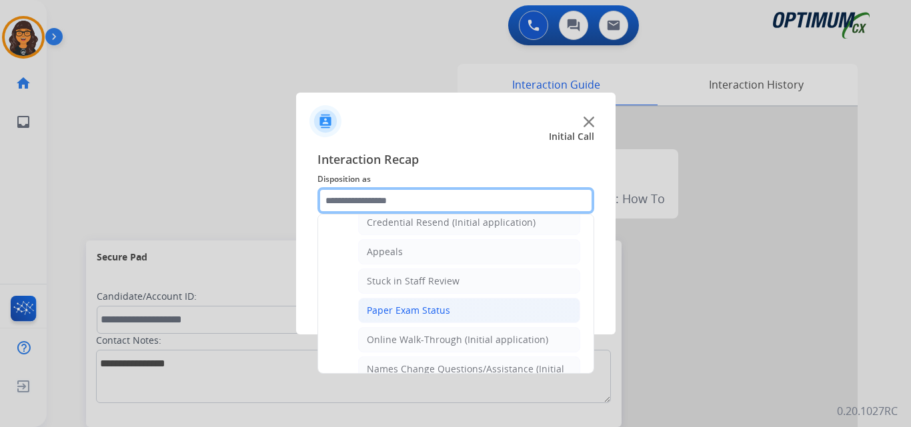
scroll to position [200, 0]
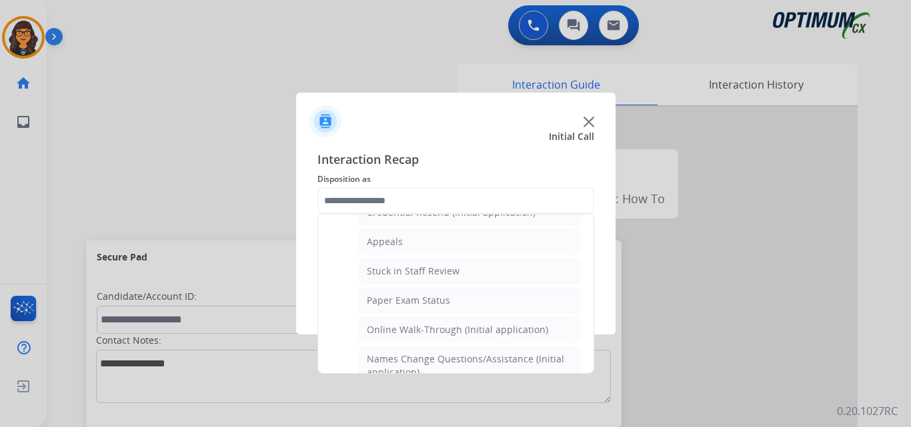
click at [385, 249] on li "Appeals" at bounding box center [469, 241] width 222 height 25
type input "*******"
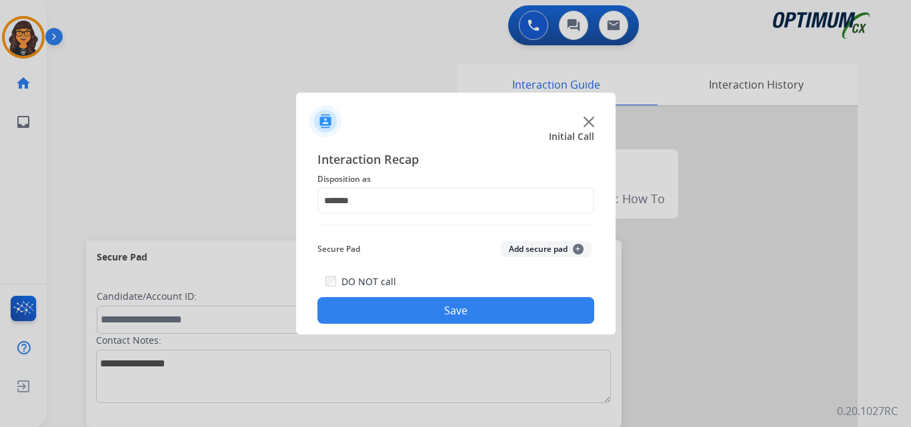
click at [392, 313] on button "Save" at bounding box center [455, 310] width 277 height 27
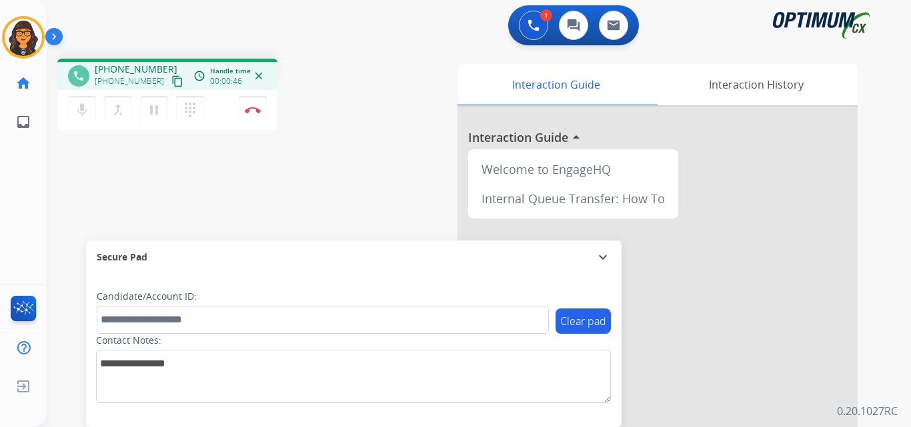
click at [171, 79] on mat-icon "content_copy" at bounding box center [177, 81] width 12 height 12
click at [252, 112] on img at bounding box center [253, 110] width 16 height 7
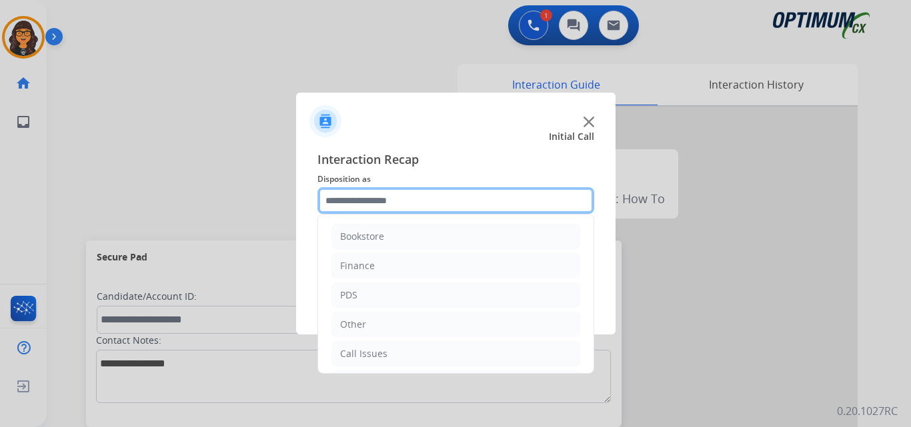
click at [394, 193] on input "text" at bounding box center [455, 200] width 277 height 27
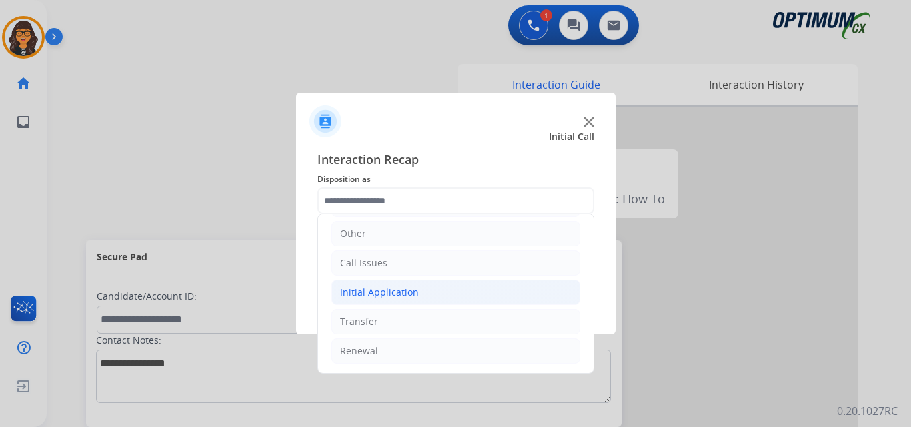
click at [381, 300] on li "Initial Application" at bounding box center [455, 292] width 249 height 25
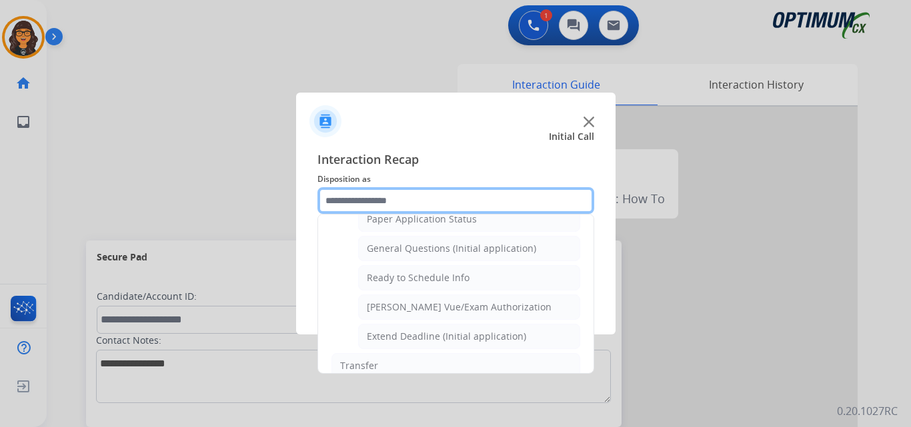
scroll to position [741, 0]
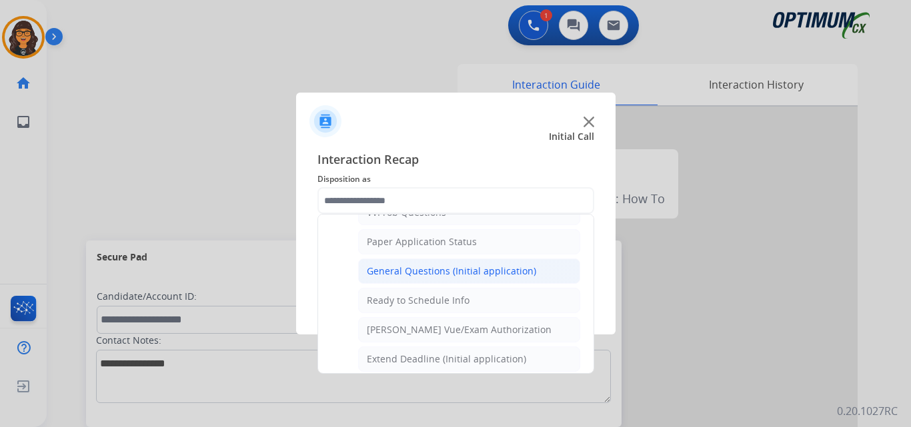
click at [438, 273] on div "General Questions (Initial application)" at bounding box center [451, 271] width 169 height 13
type input "**********"
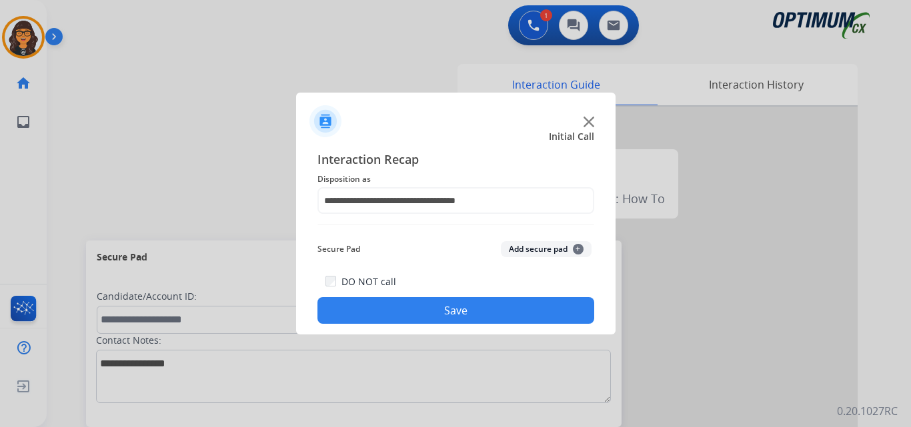
click at [427, 317] on button "Save" at bounding box center [455, 310] width 277 height 27
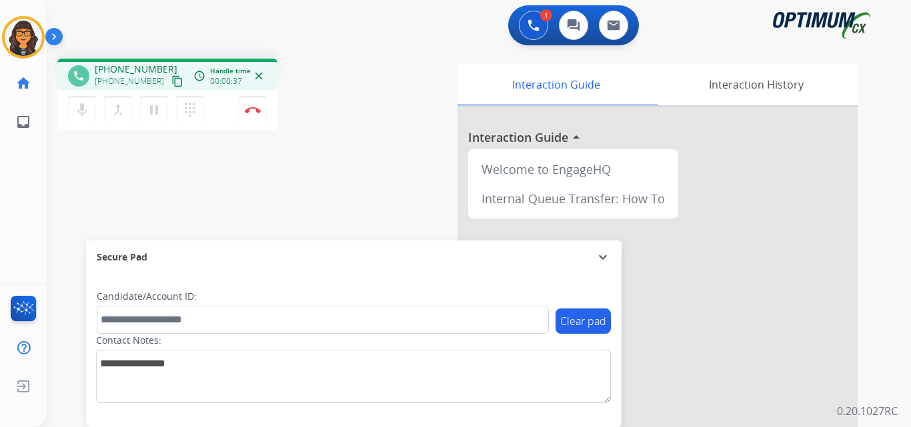
click at [171, 79] on mat-icon "content_copy" at bounding box center [177, 81] width 12 height 12
click at [171, 83] on mat-icon "content_copy" at bounding box center [177, 81] width 12 height 12
click at [254, 107] on img at bounding box center [253, 110] width 16 height 7
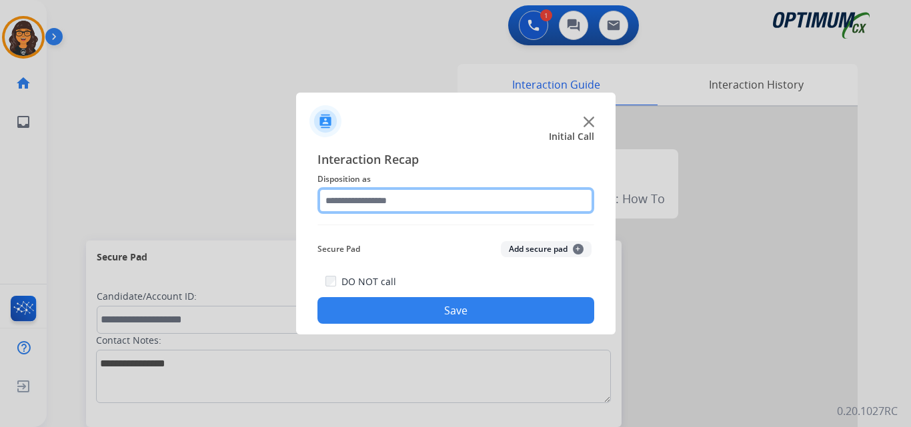
click at [381, 193] on input "text" at bounding box center [455, 200] width 277 height 27
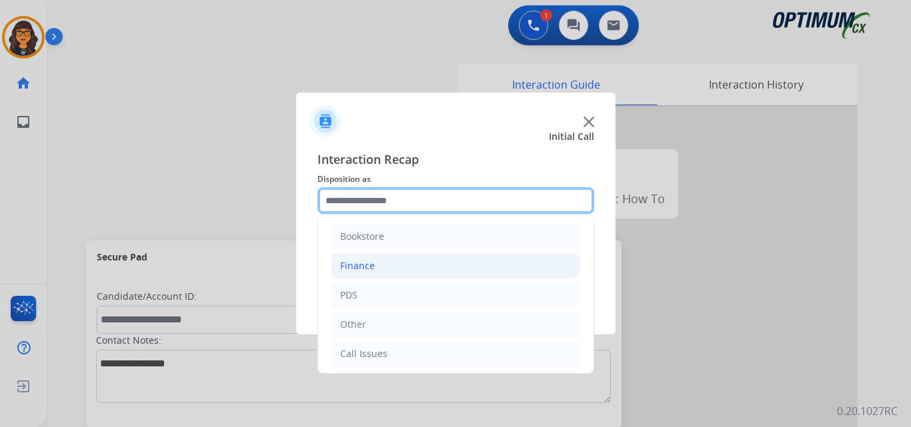
scroll to position [67, 0]
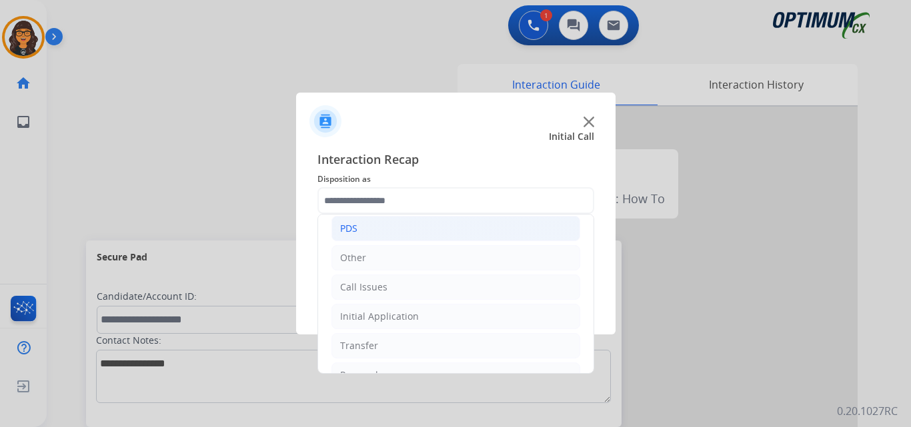
click at [352, 231] on div "PDS" at bounding box center [348, 228] width 17 height 13
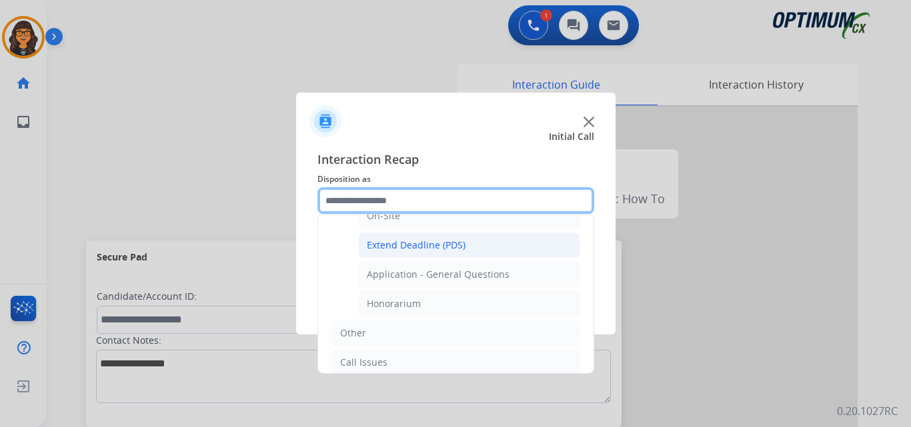
scroll to position [400, 0]
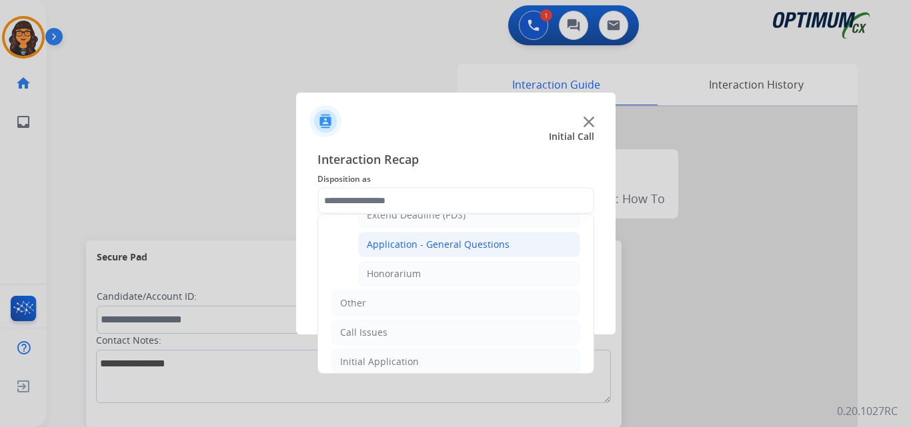
click at [451, 245] on div "Application - General Questions" at bounding box center [438, 244] width 143 height 13
type input "**********"
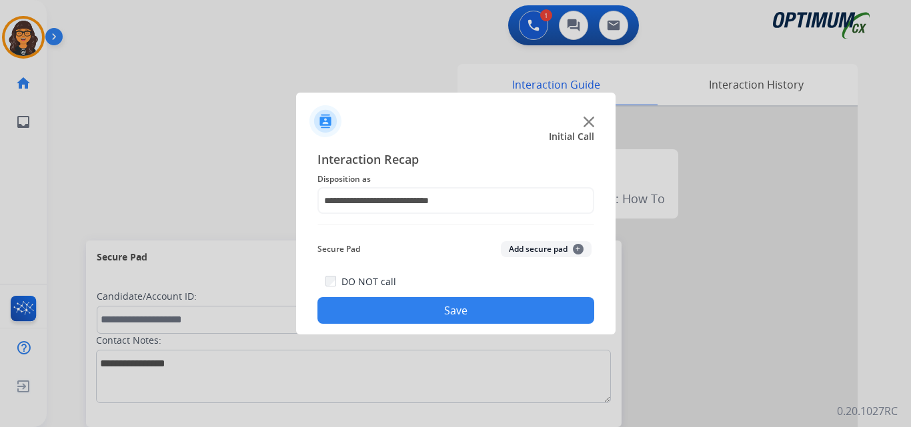
click at [441, 309] on button "Save" at bounding box center [455, 310] width 277 height 27
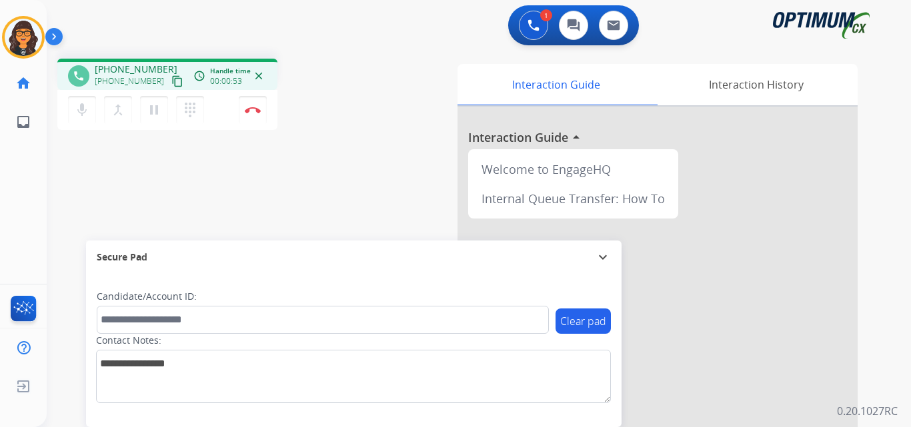
click at [171, 80] on mat-icon "content_copy" at bounding box center [177, 81] width 12 height 12
click at [171, 77] on mat-icon "content_copy" at bounding box center [177, 81] width 12 height 12
click at [253, 101] on button "Disconnect" at bounding box center [253, 110] width 28 height 28
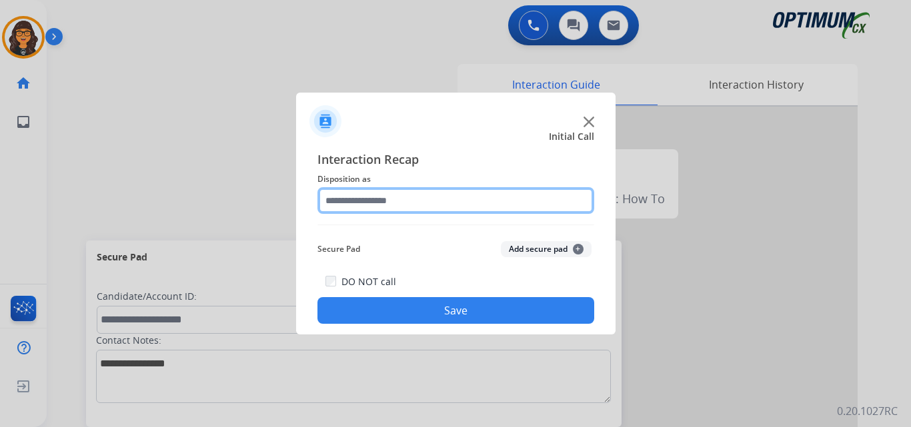
click at [381, 193] on input "text" at bounding box center [455, 200] width 277 height 27
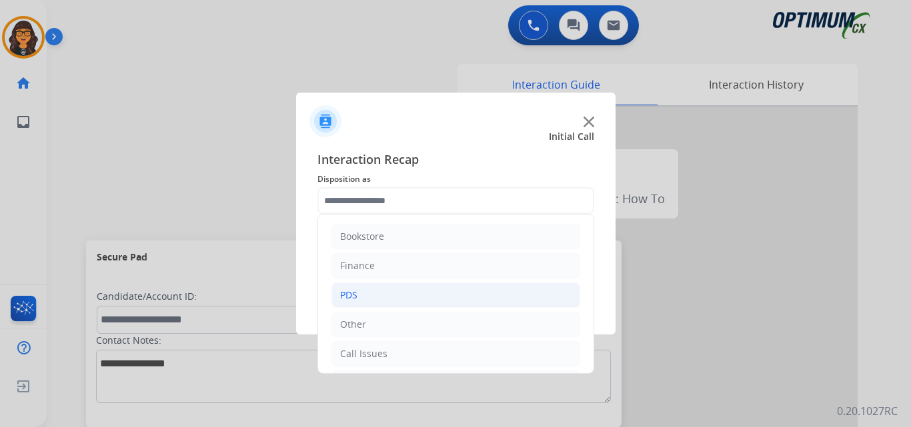
click at [357, 296] on div "PDS" at bounding box center [348, 295] width 17 height 13
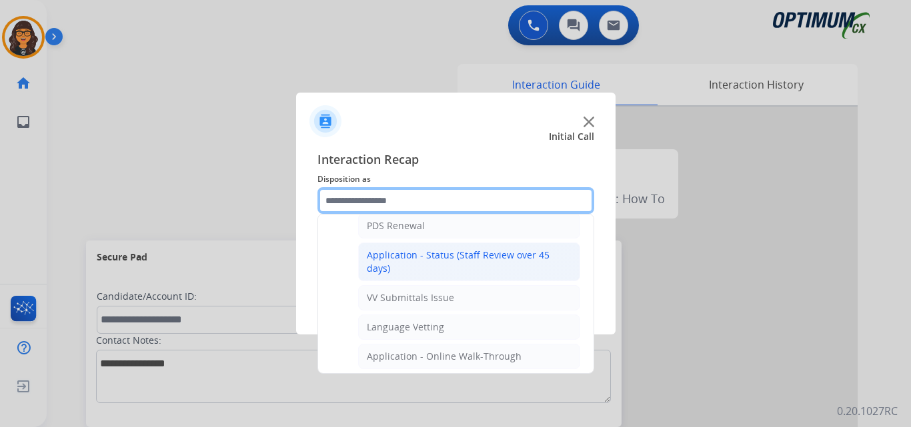
scroll to position [267, 0]
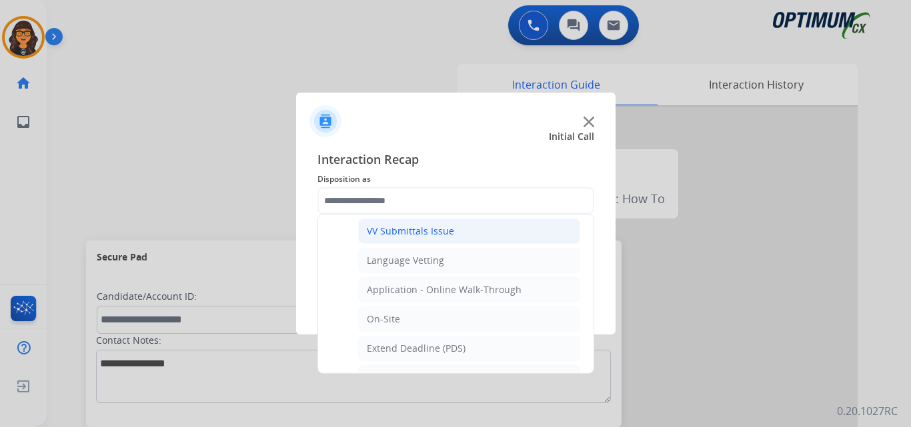
click at [417, 237] on div "VV Submittals Issue" at bounding box center [410, 231] width 87 height 13
type input "**********"
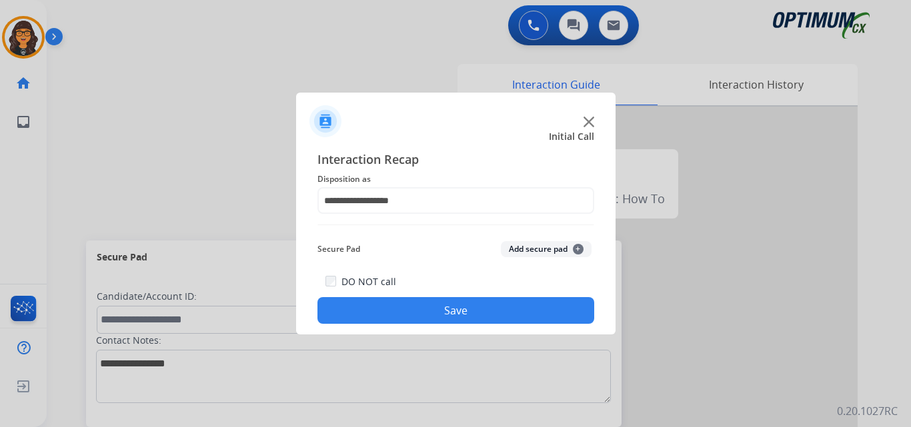
drag, startPoint x: 437, startPoint y: 302, endPoint x: 269, endPoint y: 103, distance: 260.7
click at [436, 301] on button "Save" at bounding box center [455, 310] width 277 height 27
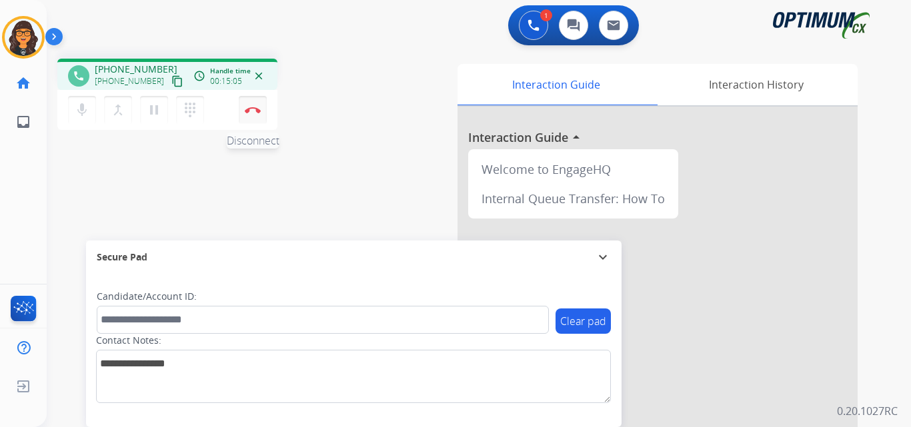
click at [251, 108] on img at bounding box center [253, 110] width 16 height 7
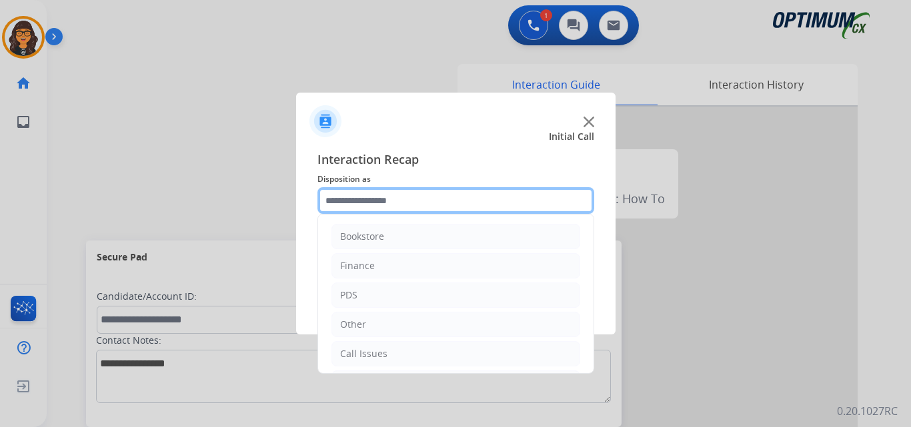
click at [371, 196] on input "text" at bounding box center [455, 200] width 277 height 27
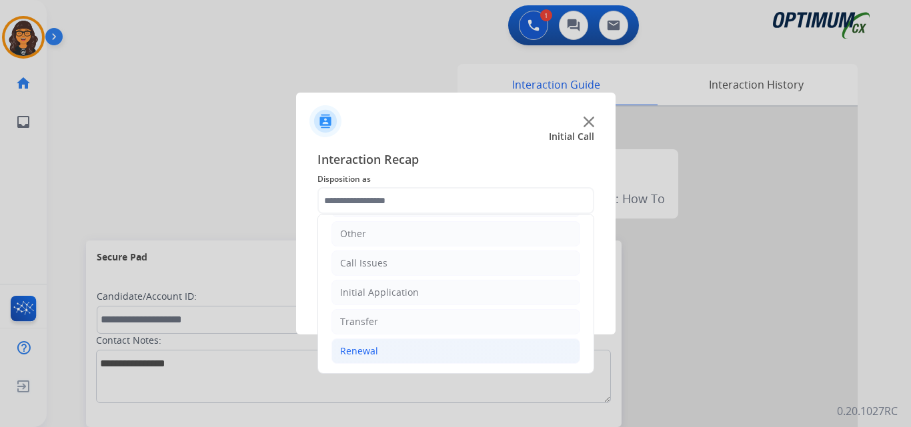
click at [365, 348] on div "Renewal" at bounding box center [359, 351] width 38 height 13
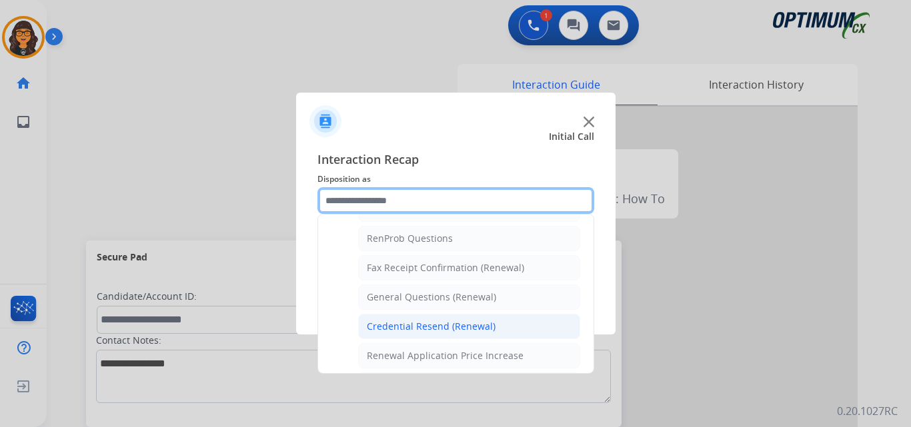
scroll to position [357, 0]
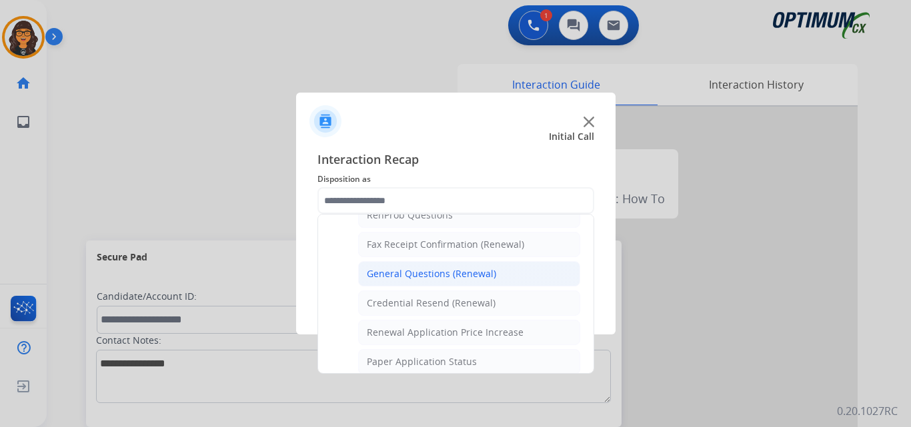
click at [451, 272] on div "General Questions (Renewal)" at bounding box center [431, 273] width 129 height 13
type input "**********"
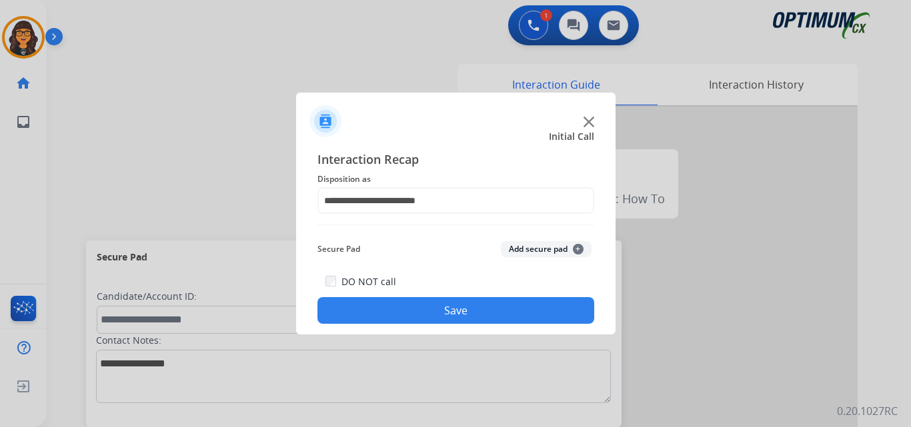
drag, startPoint x: 445, startPoint y: 313, endPoint x: 394, endPoint y: 247, distance: 83.7
click at [445, 313] on button "Save" at bounding box center [455, 310] width 277 height 27
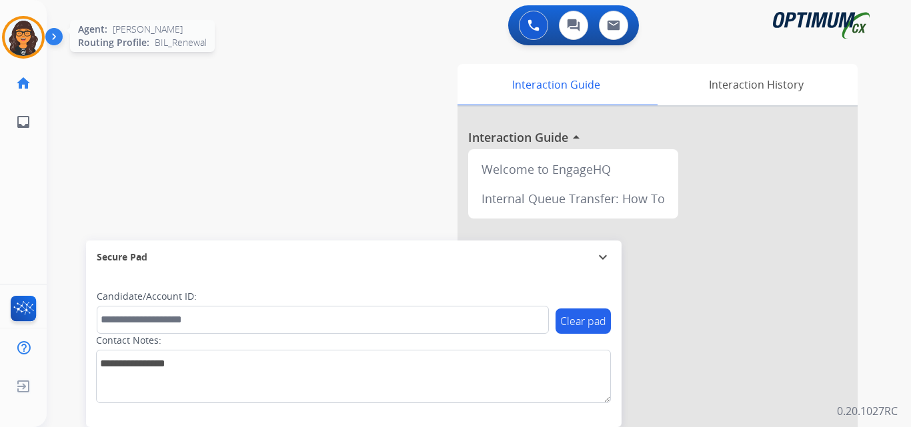
drag, startPoint x: 20, startPoint y: 17, endPoint x: 25, endPoint y: 25, distance: 9.6
click at [23, 23] on div "Giovanelli AfterCallWork Edit Avatar Agent: Giovanelli Routing Profile: BIL_Ren…" at bounding box center [23, 70] width 47 height 141
click at [20, 30] on img at bounding box center [23, 37] width 37 height 37
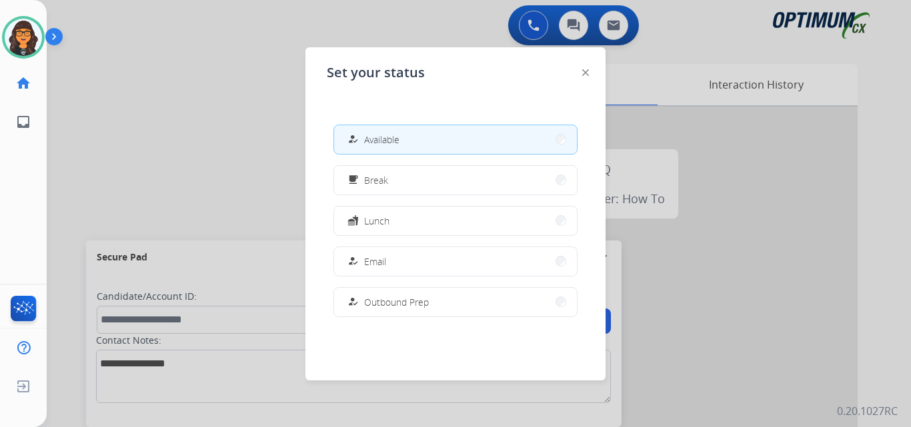
click at [384, 145] on span "Available" at bounding box center [381, 140] width 35 height 14
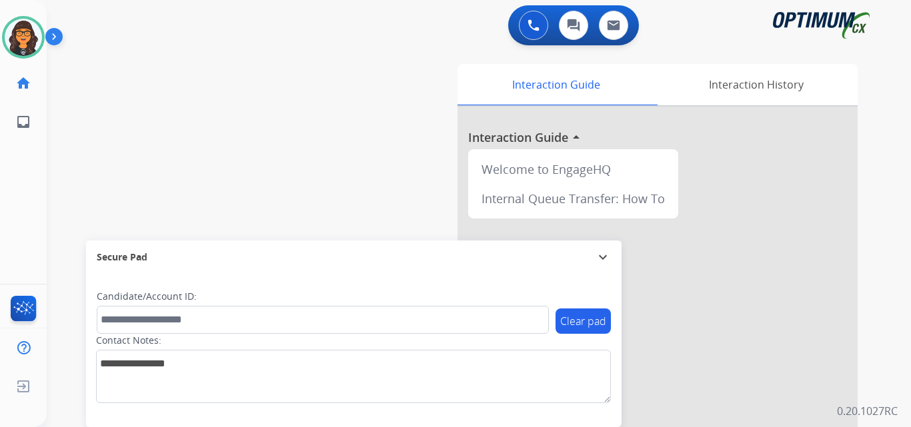
click at [211, 115] on div "swap_horiz Break voice bridge close_fullscreen Connect 3-Way Call merge_type Se…" at bounding box center [463, 326] width 832 height 556
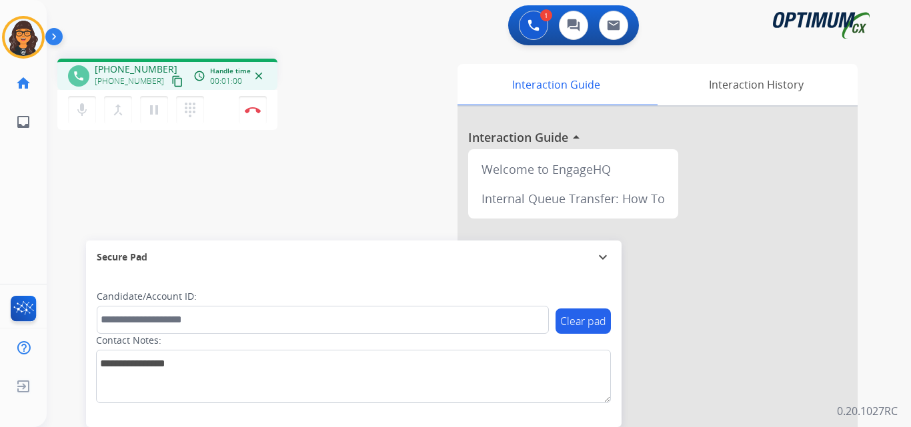
click at [171, 83] on mat-icon "content_copy" at bounding box center [177, 81] width 12 height 12
click at [254, 113] on img at bounding box center [253, 110] width 16 height 7
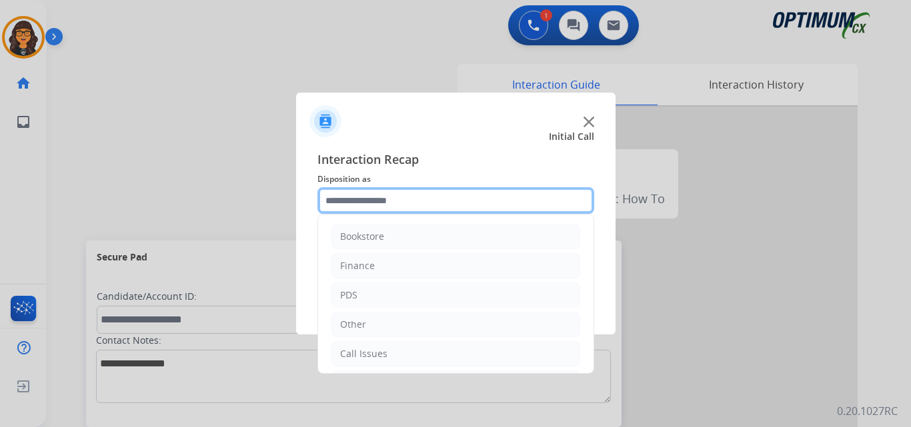
click at [360, 198] on input "text" at bounding box center [455, 200] width 277 height 27
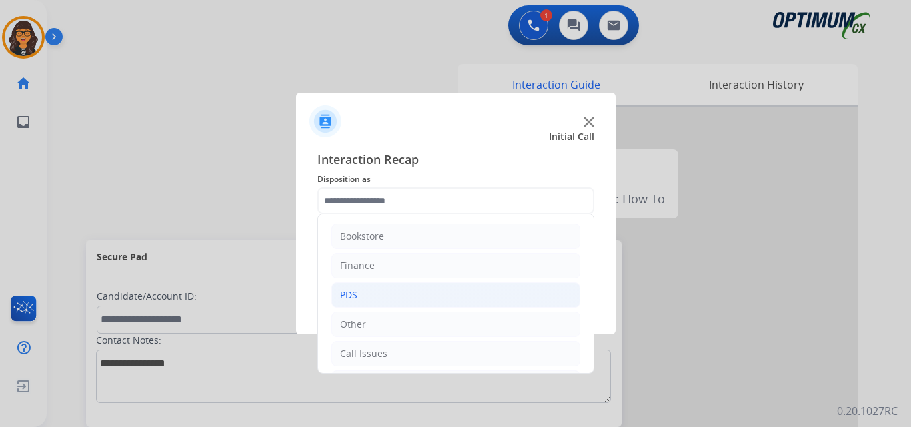
click at [371, 293] on li "PDS" at bounding box center [455, 295] width 249 height 25
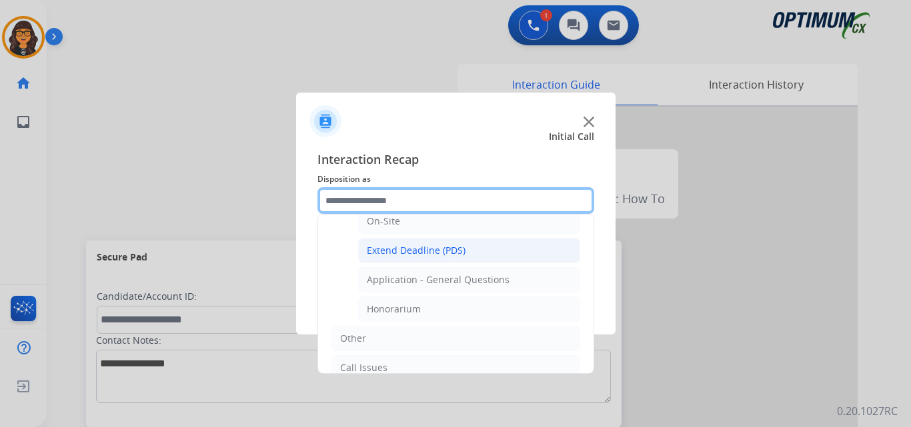
scroll to position [333, 0]
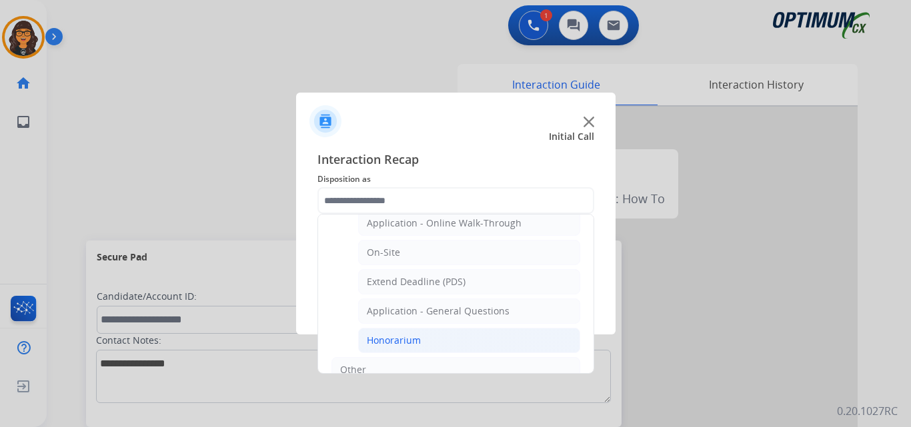
click at [403, 335] on div "Honorarium" at bounding box center [394, 340] width 54 height 13
type input "**********"
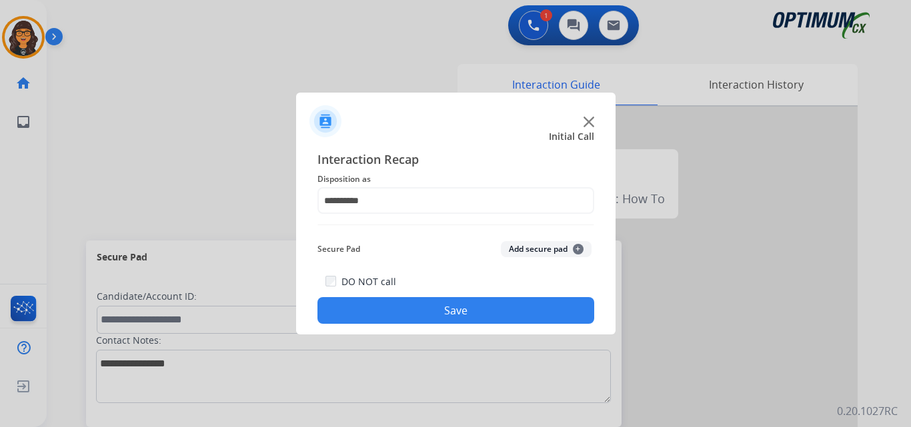
click at [411, 315] on button "Save" at bounding box center [455, 310] width 277 height 27
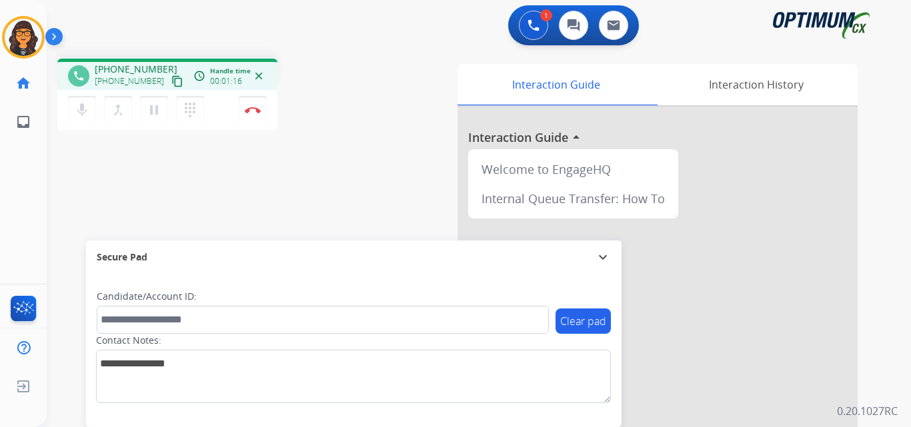
click at [171, 84] on mat-icon "content_copy" at bounding box center [177, 81] width 12 height 12
click at [171, 80] on mat-icon "content_copy" at bounding box center [177, 81] width 12 height 12
click at [248, 109] on img at bounding box center [253, 110] width 16 height 7
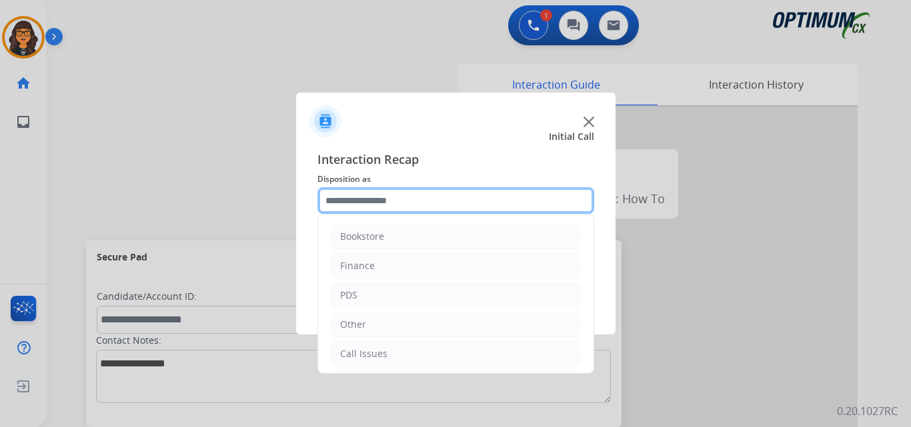
click at [384, 195] on input "text" at bounding box center [455, 200] width 277 height 27
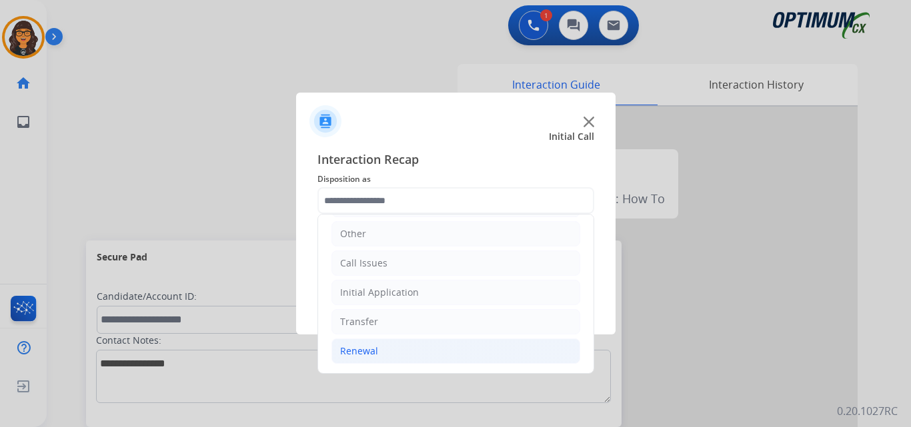
click at [368, 361] on li "Renewal" at bounding box center [455, 351] width 249 height 25
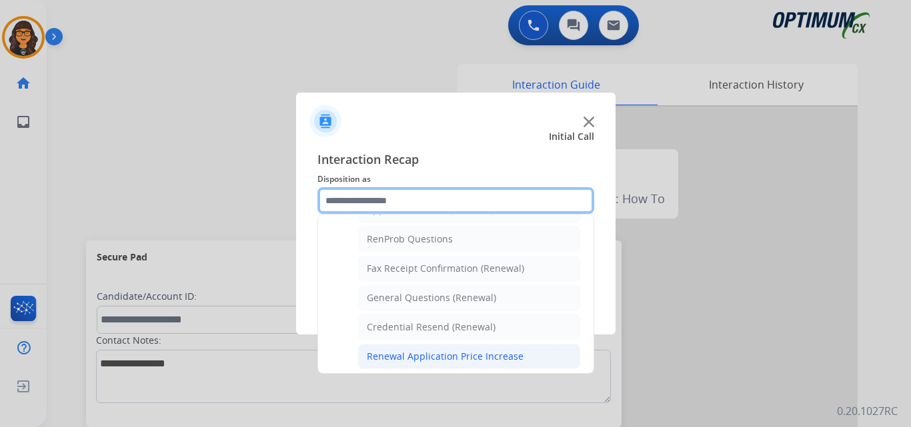
scroll to position [357, 0]
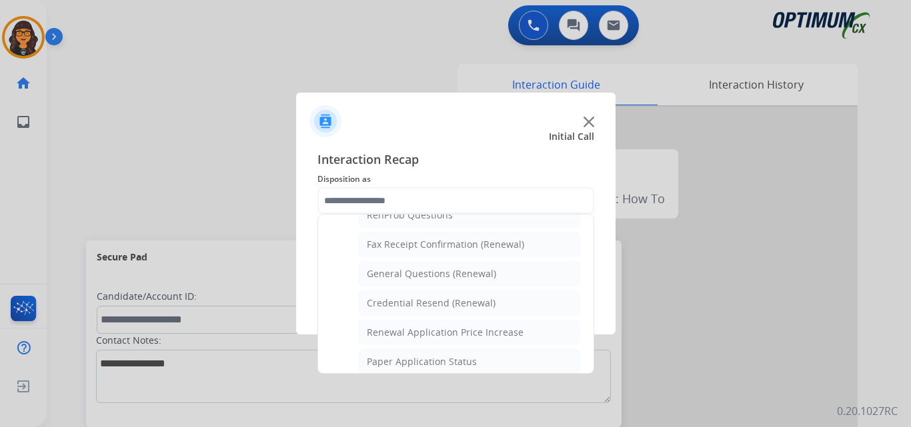
click at [434, 303] on div "Credential Resend (Renewal)" at bounding box center [431, 303] width 129 height 13
type input "**********"
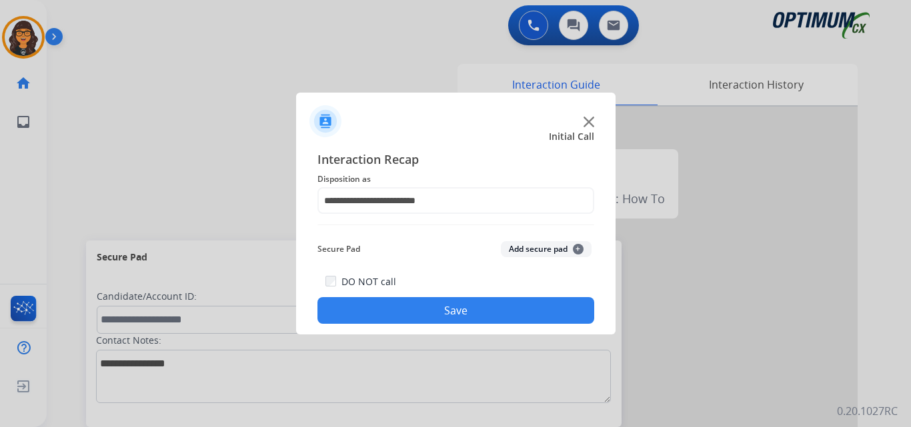
click at [441, 315] on button "Save" at bounding box center [455, 310] width 277 height 27
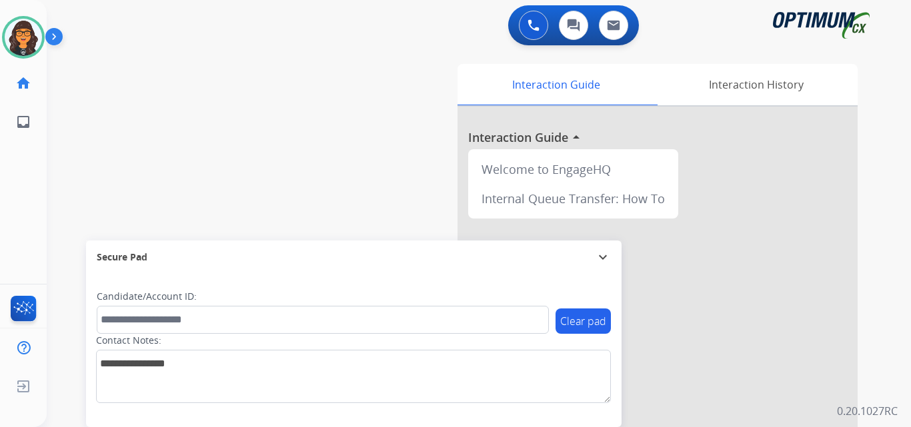
drag, startPoint x: 21, startPoint y: 49, endPoint x: 45, endPoint y: 57, distance: 24.5
click at [21, 49] on img at bounding box center [23, 37] width 37 height 37
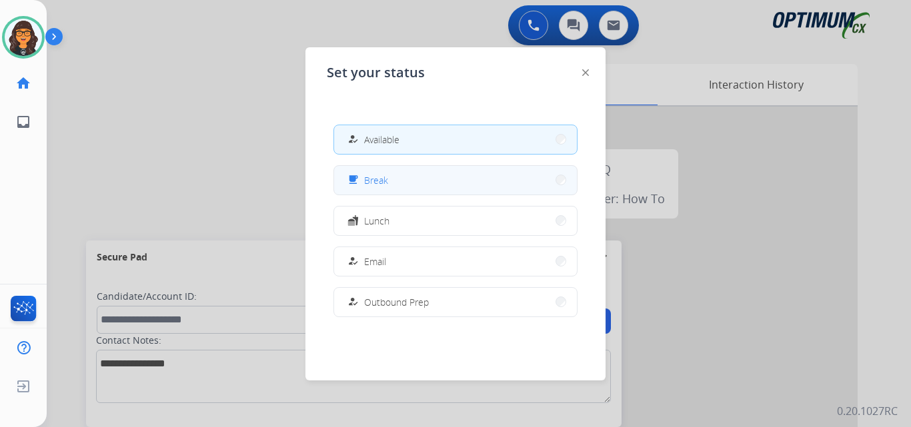
click at [382, 173] on span "Break" at bounding box center [376, 180] width 24 height 14
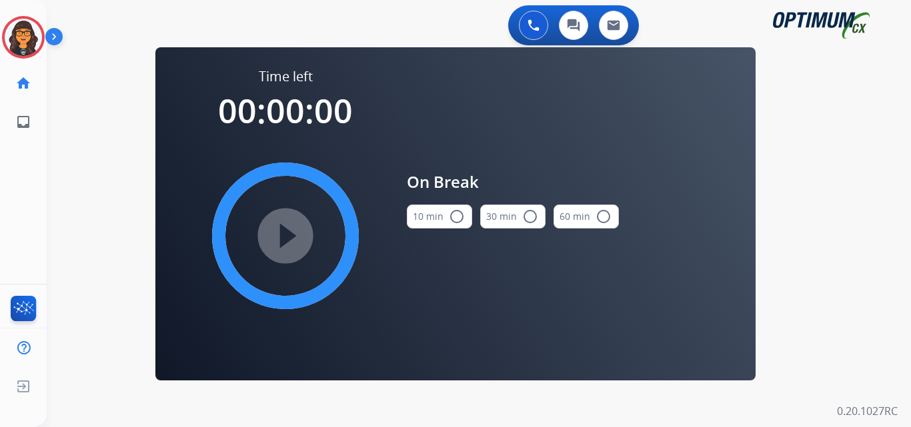
click at [435, 213] on button "10 min radio_button_unchecked" at bounding box center [439, 217] width 65 height 24
drag, startPoint x: 295, startPoint y: 230, endPoint x: 344, endPoint y: 219, distance: 50.6
click at [293, 230] on mat-icon "play_circle_filled" at bounding box center [285, 236] width 16 height 16
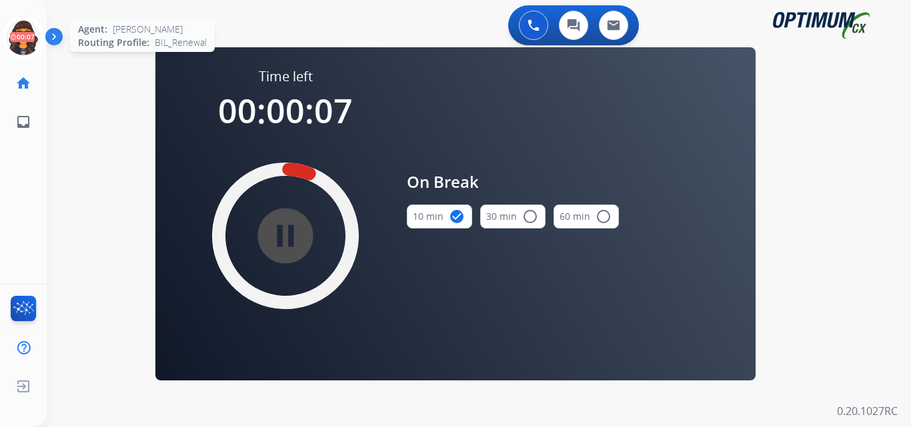
click at [29, 37] on icon at bounding box center [23, 37] width 43 height 43
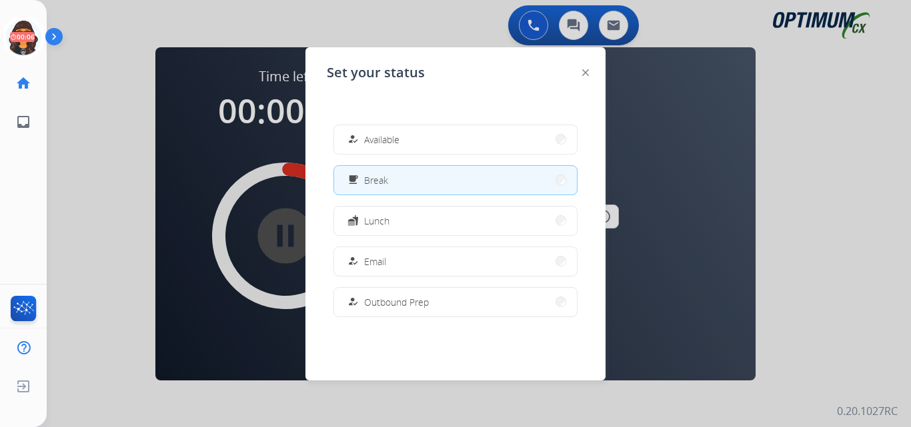
click at [393, 137] on span "Available" at bounding box center [381, 140] width 35 height 14
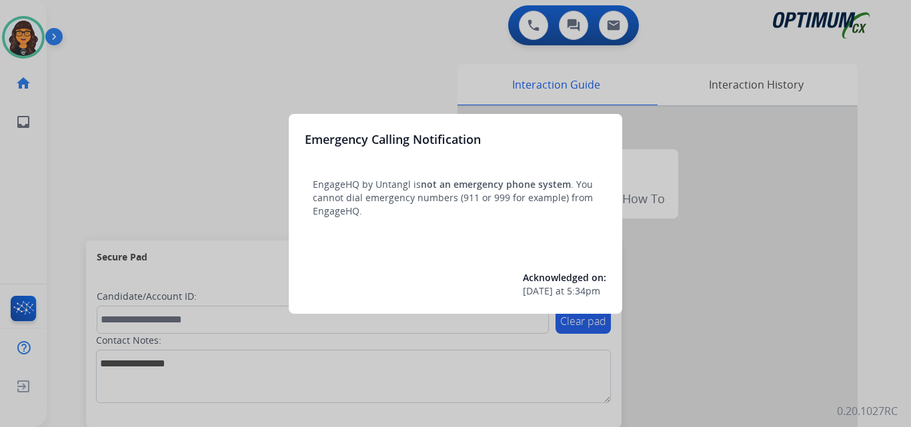
click at [89, 24] on div at bounding box center [455, 213] width 911 height 427
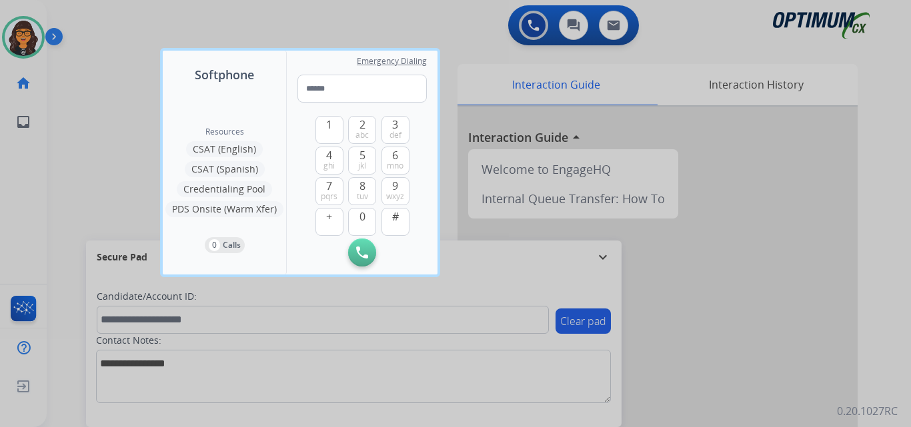
click at [89, 24] on div at bounding box center [455, 213] width 911 height 427
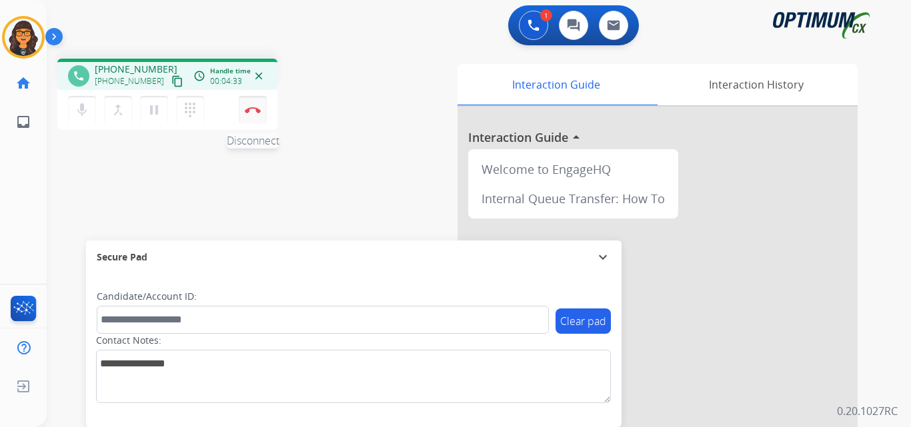
click at [251, 111] on img at bounding box center [253, 110] width 16 height 7
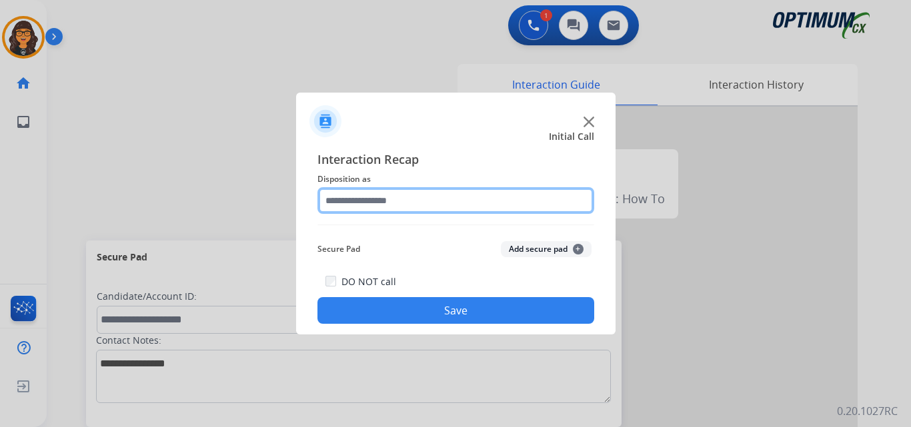
click at [344, 205] on input "text" at bounding box center [455, 200] width 277 height 27
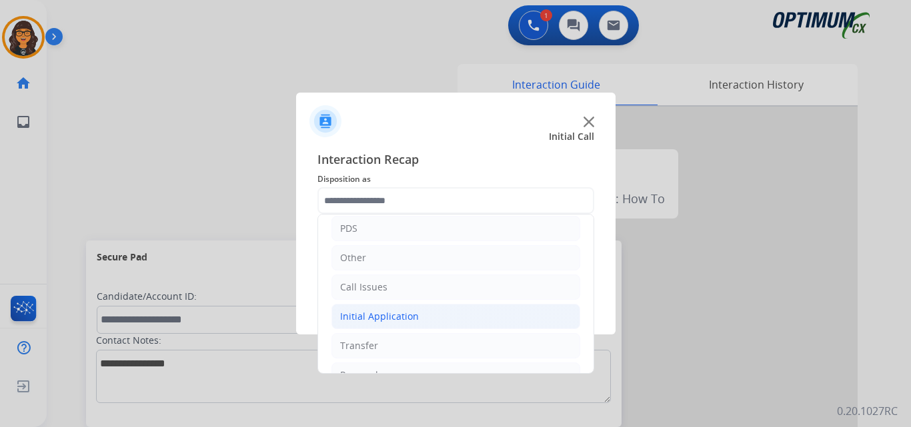
click at [386, 310] on div "Initial Application" at bounding box center [379, 316] width 79 height 13
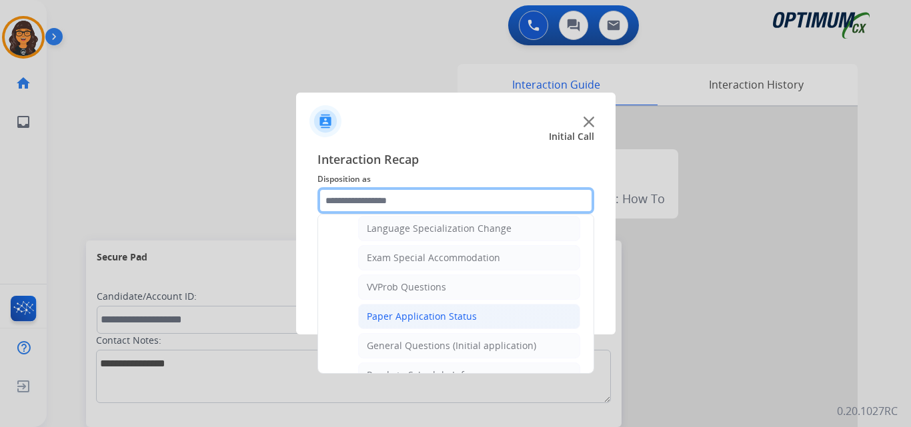
scroll to position [733, 0]
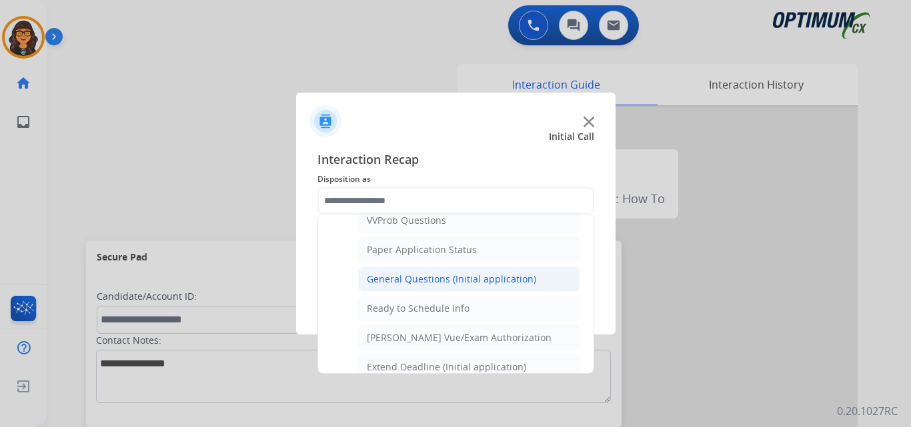
click at [416, 275] on div "General Questions (Initial application)" at bounding box center [451, 279] width 169 height 13
type input "**********"
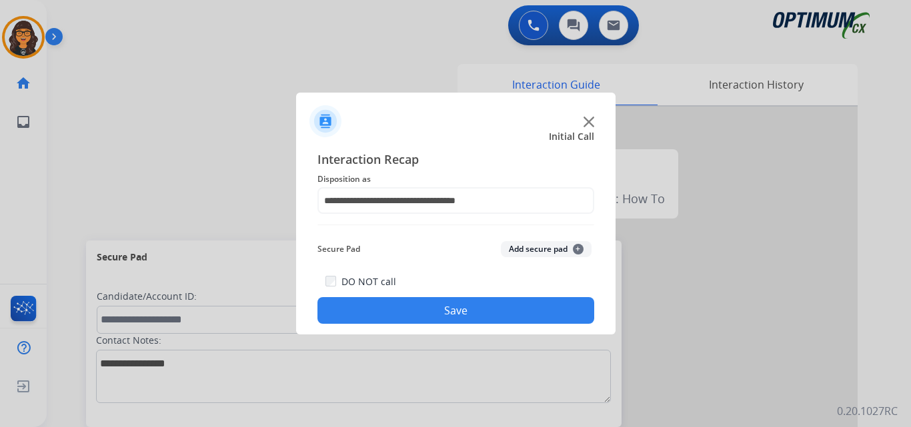
click at [430, 308] on button "Save" at bounding box center [455, 310] width 277 height 27
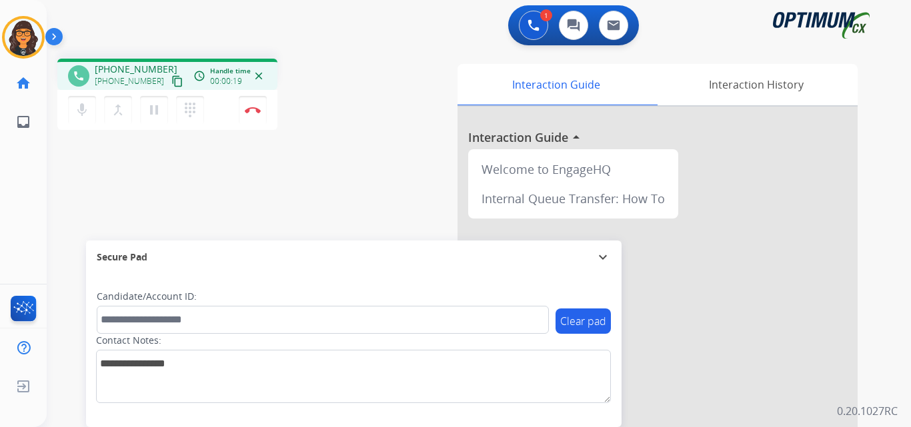
drag, startPoint x: 165, startPoint y: 82, endPoint x: 171, endPoint y: 66, distance: 17.3
click at [171, 82] on mat-icon "content_copy" at bounding box center [177, 81] width 12 height 12
click at [259, 111] on img at bounding box center [253, 110] width 16 height 7
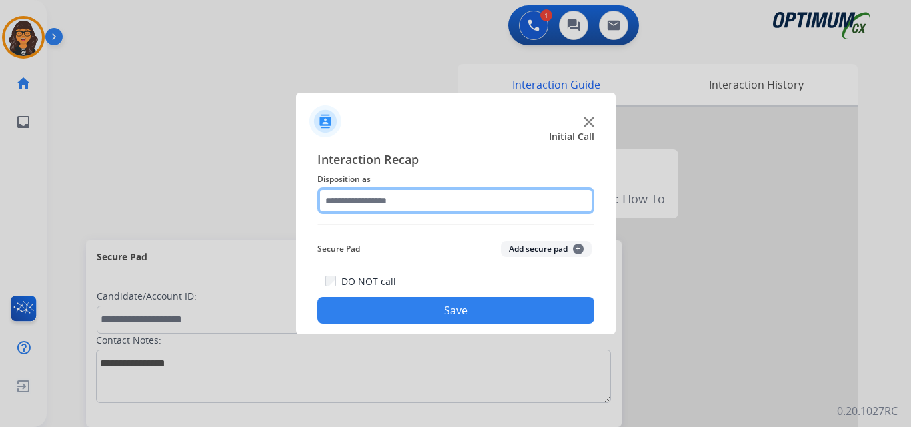
click at [355, 202] on input "text" at bounding box center [455, 200] width 277 height 27
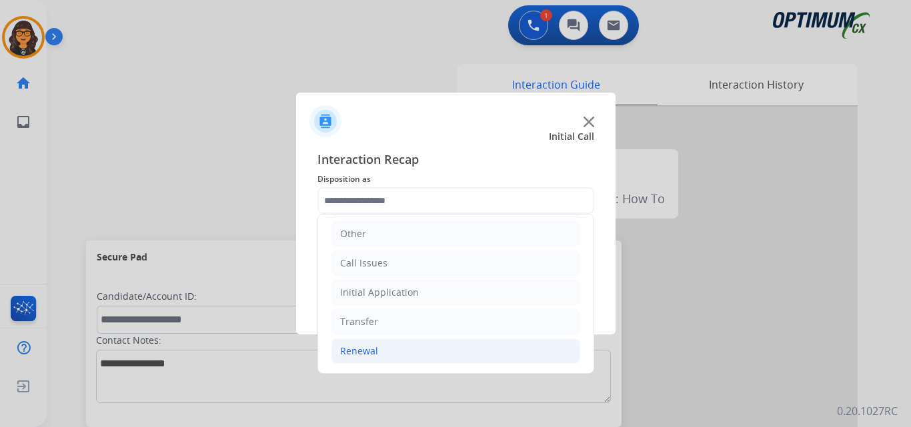
click at [365, 349] on div "Renewal" at bounding box center [359, 351] width 38 height 13
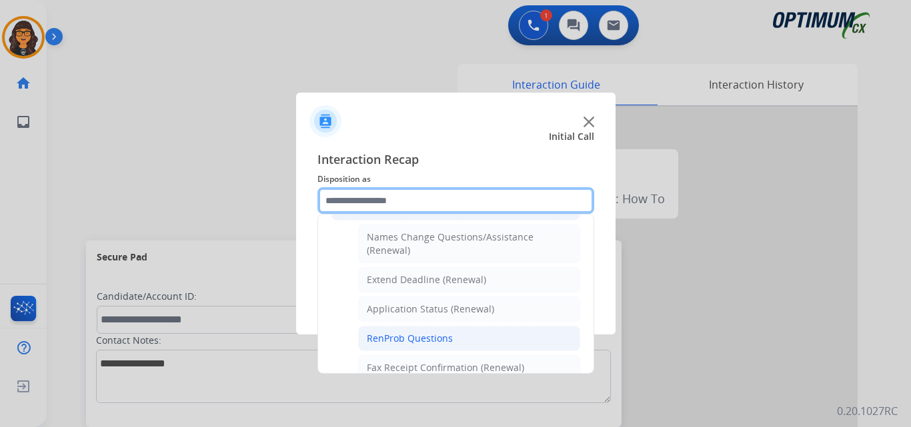
scroll to position [291, 0]
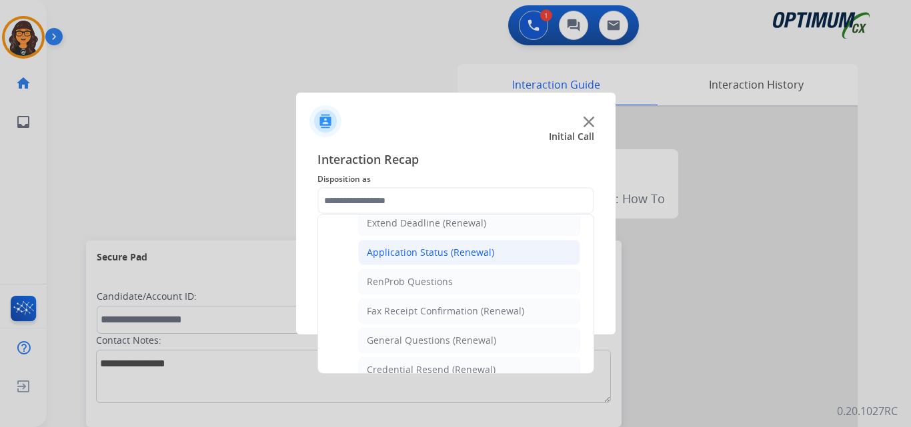
click at [423, 256] on div "Application Status (Renewal)" at bounding box center [430, 252] width 127 height 13
type input "**********"
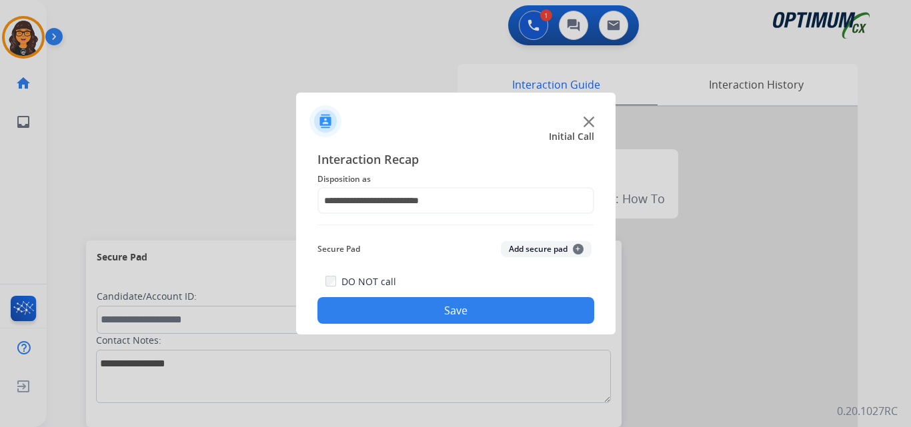
drag, startPoint x: 435, startPoint y: 297, endPoint x: 397, endPoint y: 266, distance: 49.2
click at [435, 297] on div "DO NOT call Save" at bounding box center [455, 298] width 277 height 51
drag, startPoint x: 349, startPoint y: 314, endPoint x: 345, endPoint y: 299, distance: 15.4
click at [350, 314] on button "Save" at bounding box center [455, 310] width 277 height 27
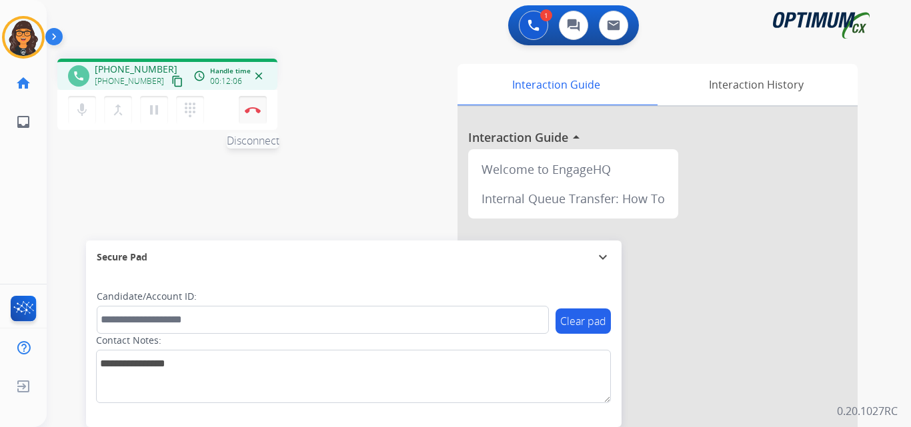
click at [249, 108] on img at bounding box center [253, 110] width 16 height 7
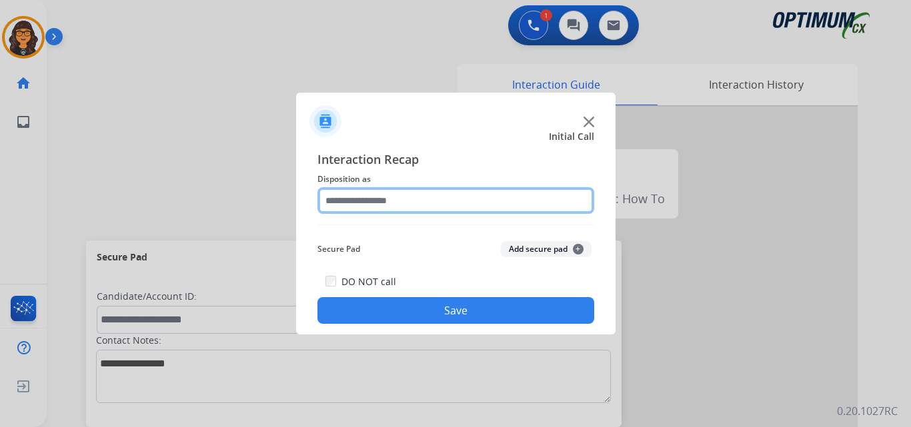
click at [372, 205] on input "text" at bounding box center [455, 200] width 277 height 27
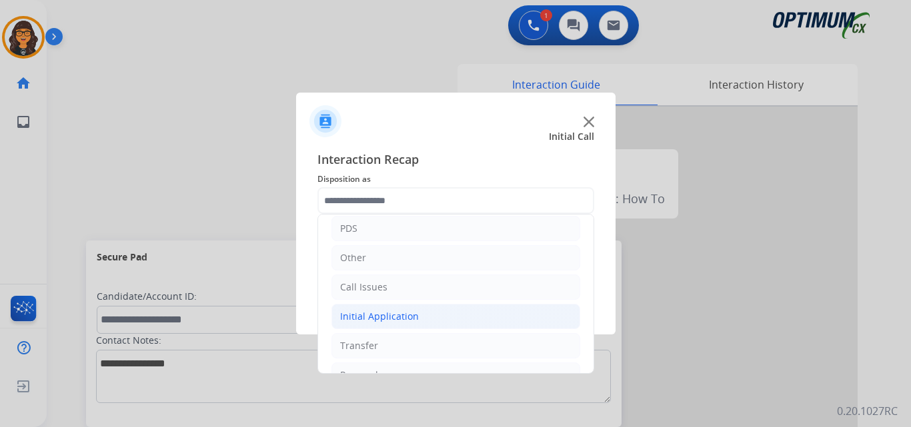
click at [372, 323] on div "Initial Application" at bounding box center [379, 316] width 79 height 13
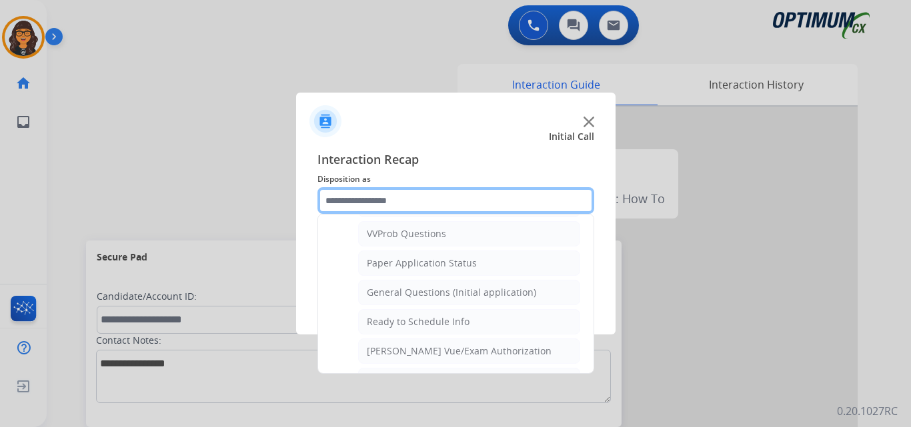
scroll to position [800, 0]
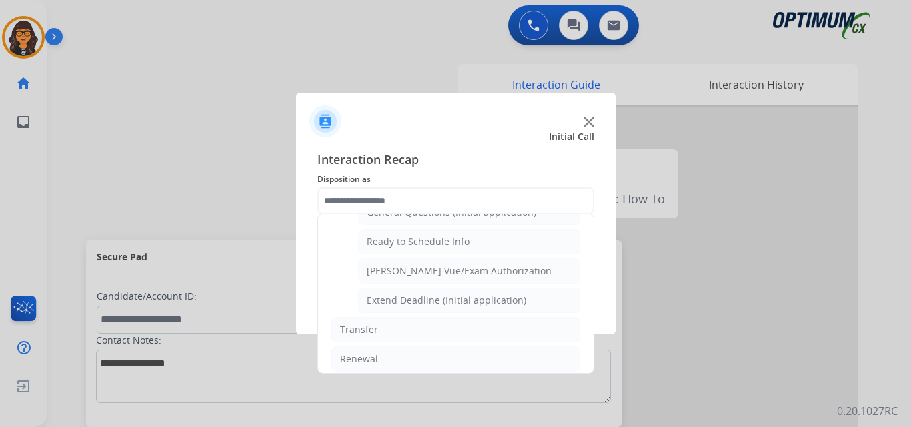
drag, startPoint x: 433, startPoint y: 242, endPoint x: 435, endPoint y: 265, distance: 23.5
click at [433, 243] on div "Ready to Schedule Info" at bounding box center [418, 241] width 103 height 13
type input "**********"
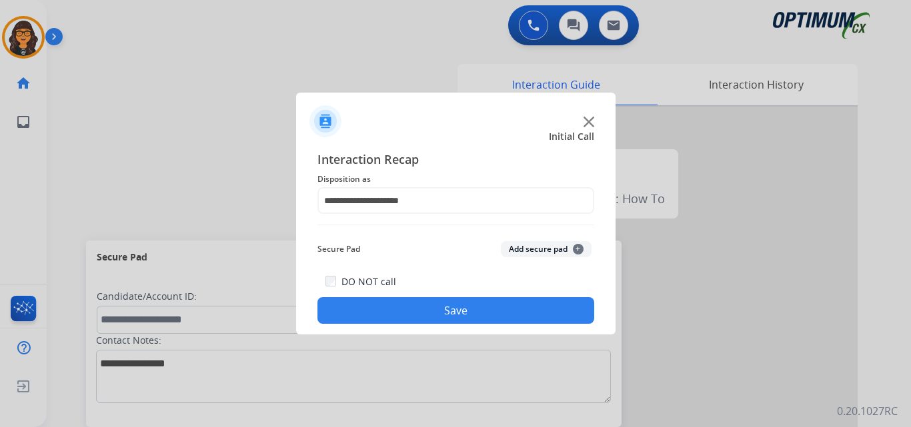
click at [443, 307] on button "Save" at bounding box center [455, 310] width 277 height 27
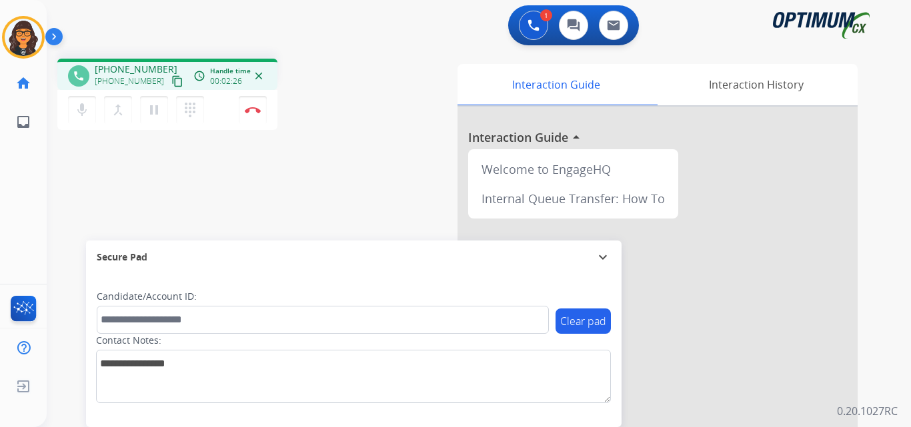
click at [171, 81] on mat-icon "content_copy" at bounding box center [177, 81] width 12 height 12
click at [258, 110] on img at bounding box center [253, 110] width 16 height 7
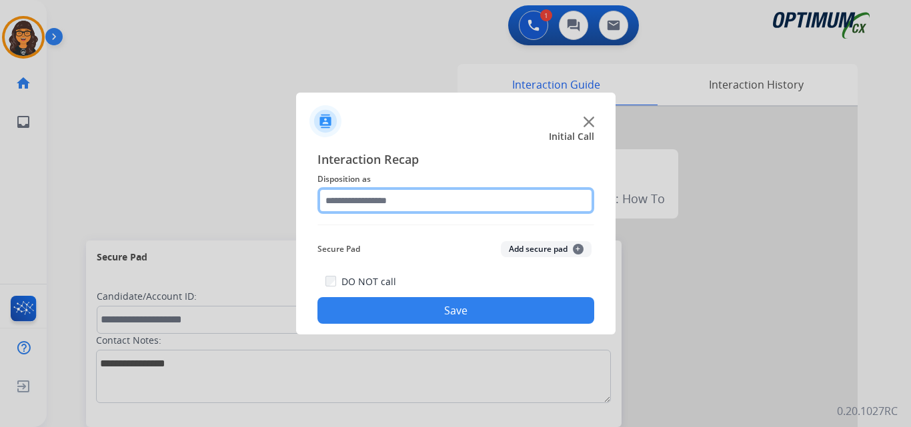
click at [375, 202] on input "text" at bounding box center [455, 200] width 277 height 27
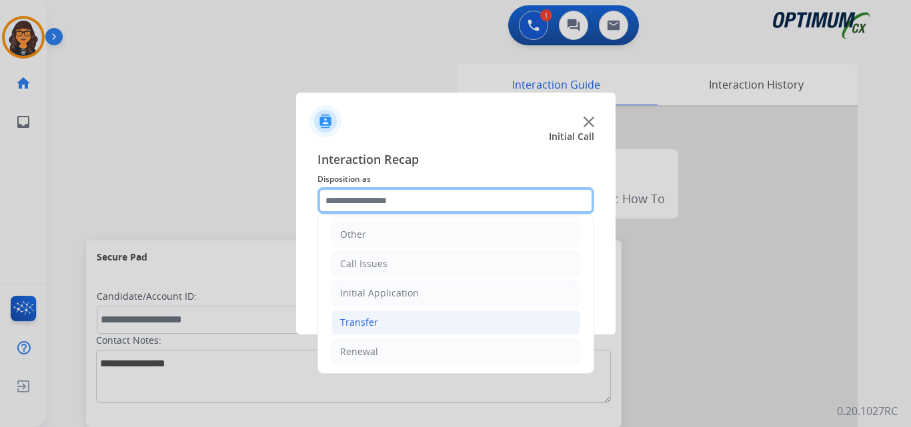
scroll to position [91, 0]
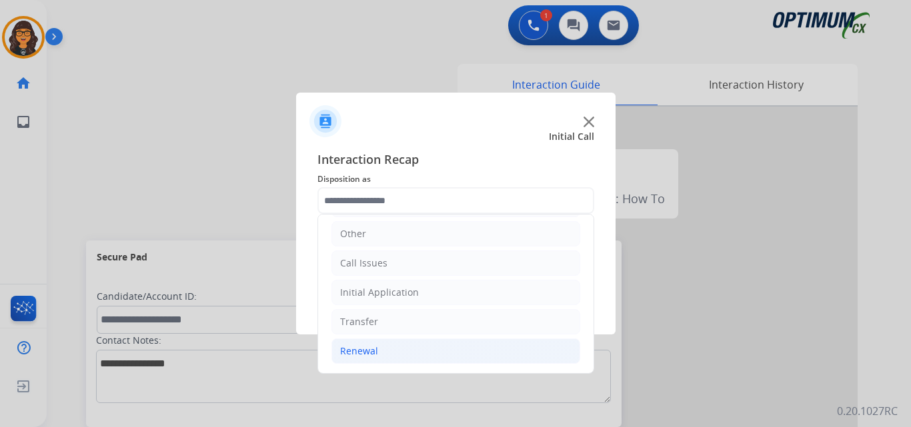
click at [353, 347] on div "Renewal" at bounding box center [359, 351] width 38 height 13
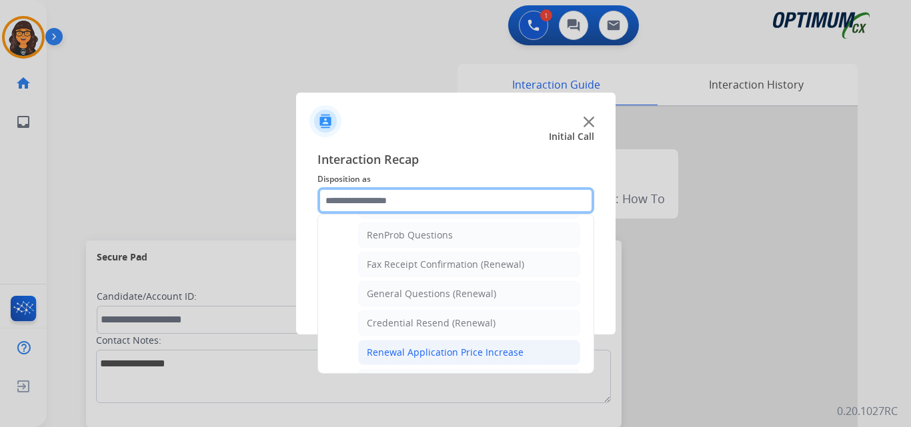
scroll to position [315, 0]
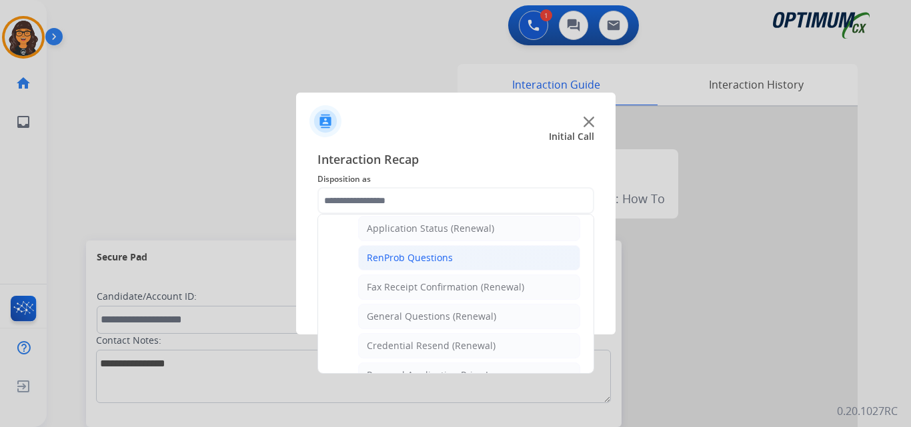
click at [426, 260] on div "RenProb Questions" at bounding box center [410, 257] width 86 height 13
type input "**********"
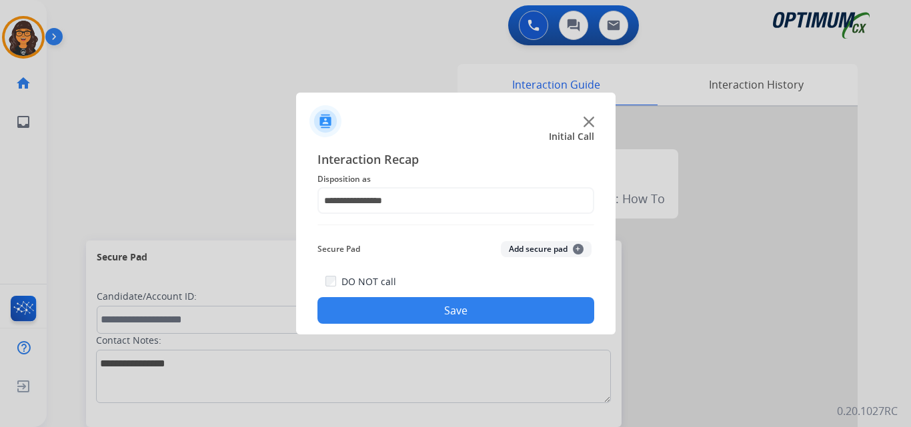
click at [433, 311] on button "Save" at bounding box center [455, 310] width 277 height 27
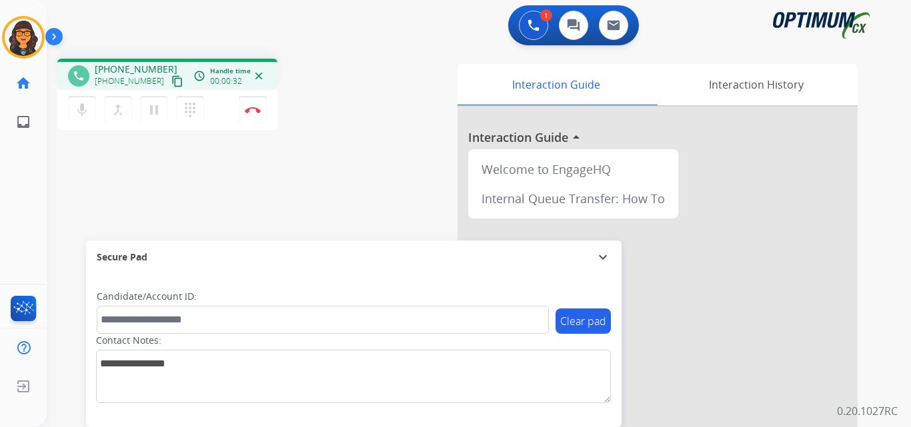
click at [171, 85] on mat-icon "content_copy" at bounding box center [177, 81] width 12 height 12
click at [255, 103] on button "Disconnect" at bounding box center [253, 110] width 28 height 28
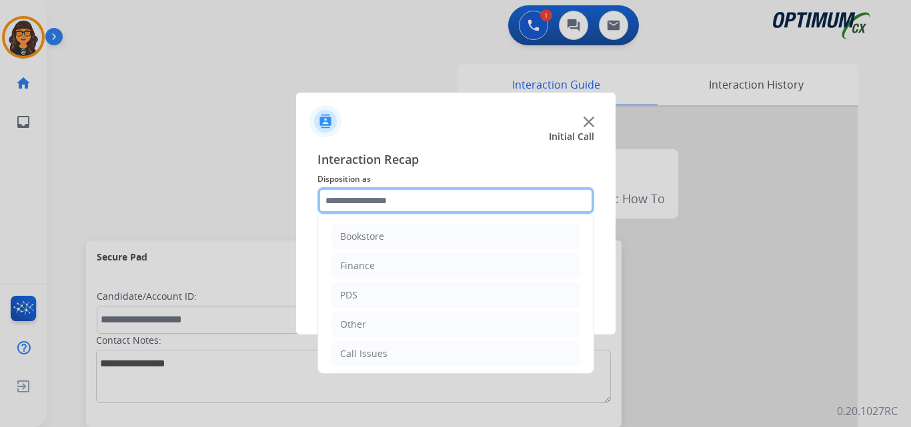
click at [377, 198] on input "text" at bounding box center [455, 200] width 277 height 27
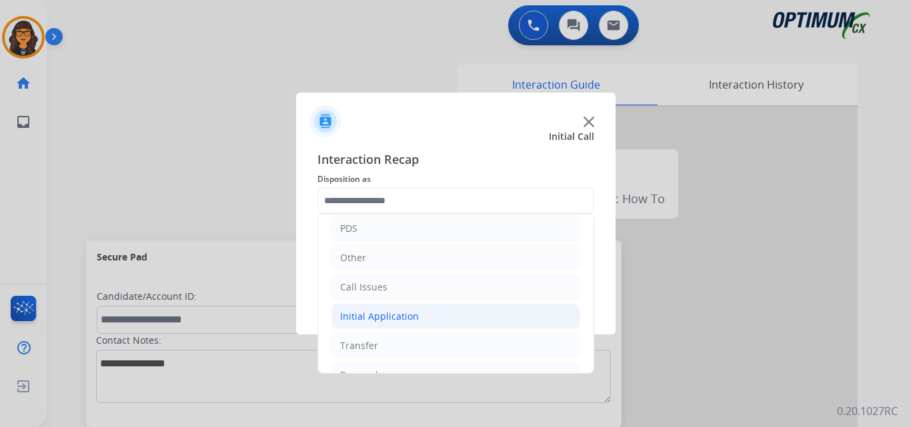
click at [377, 313] on div "Initial Application" at bounding box center [379, 316] width 79 height 13
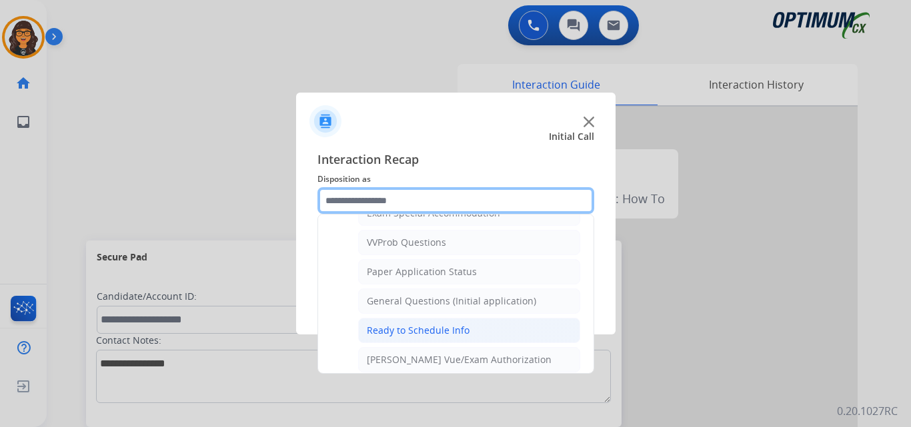
scroll to position [733, 0]
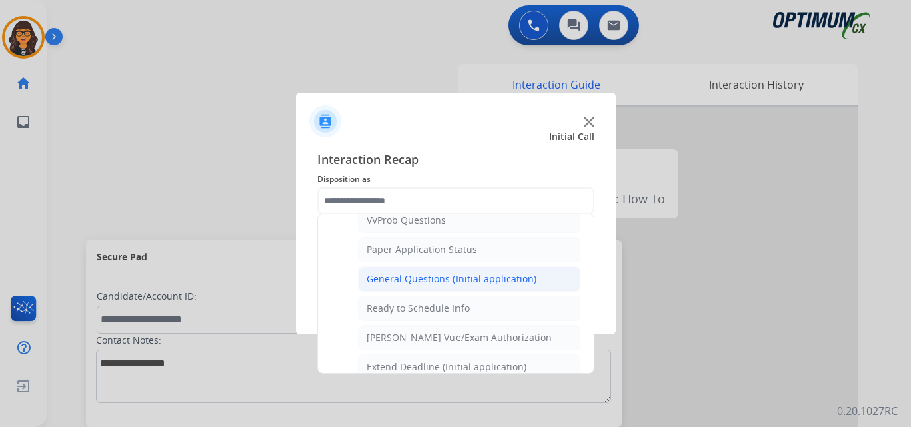
click at [447, 274] on div "General Questions (Initial application)" at bounding box center [451, 279] width 169 height 13
type input "**********"
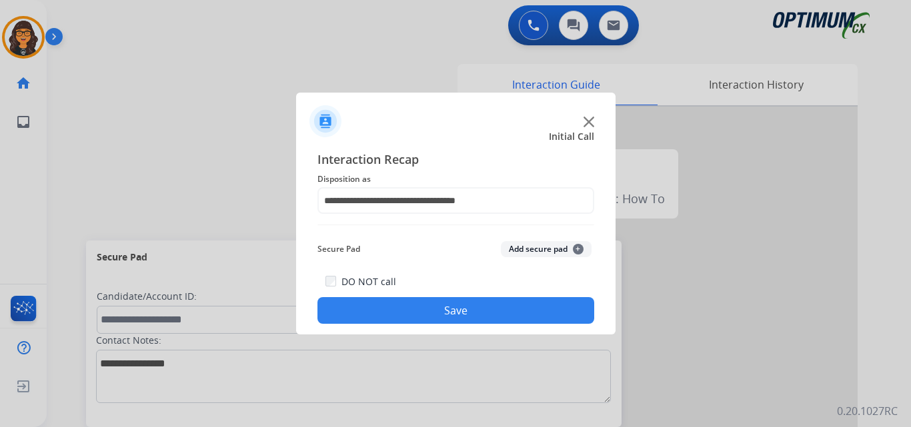
click at [443, 315] on button "Save" at bounding box center [455, 310] width 277 height 27
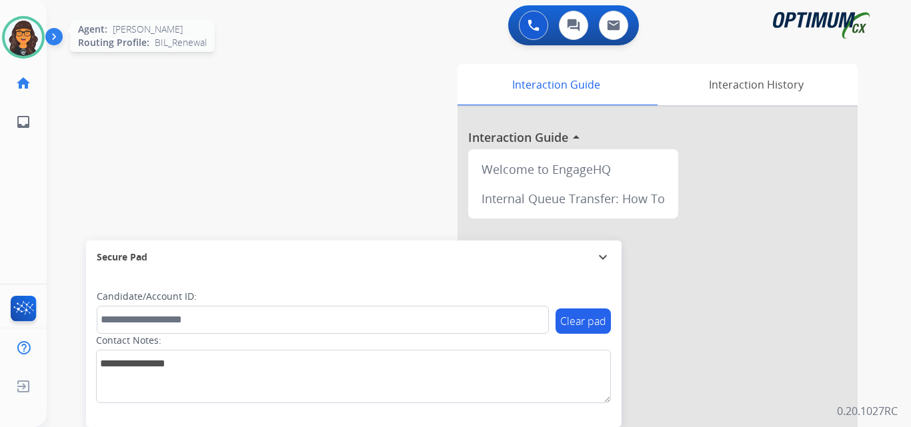
click at [7, 40] on img at bounding box center [23, 37] width 37 height 37
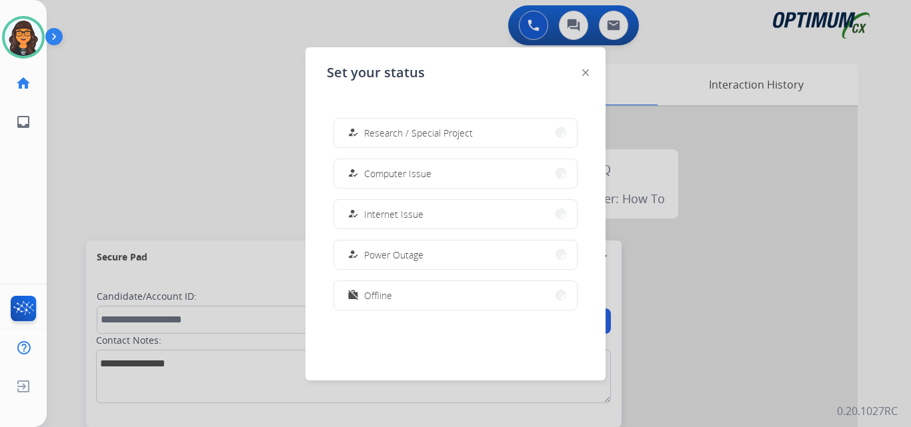
scroll to position [333, 0]
click at [379, 296] on span "Offline" at bounding box center [378, 295] width 28 height 14
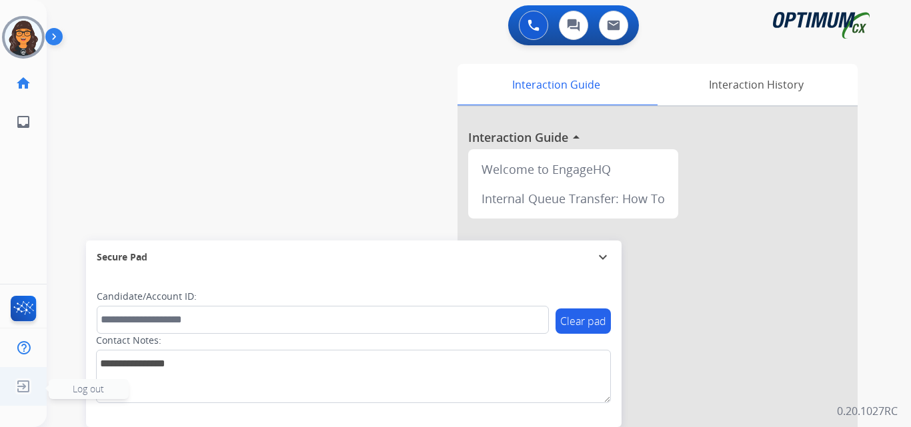
click at [23, 382] on img at bounding box center [23, 386] width 24 height 25
